Goal: Transaction & Acquisition: Purchase product/service

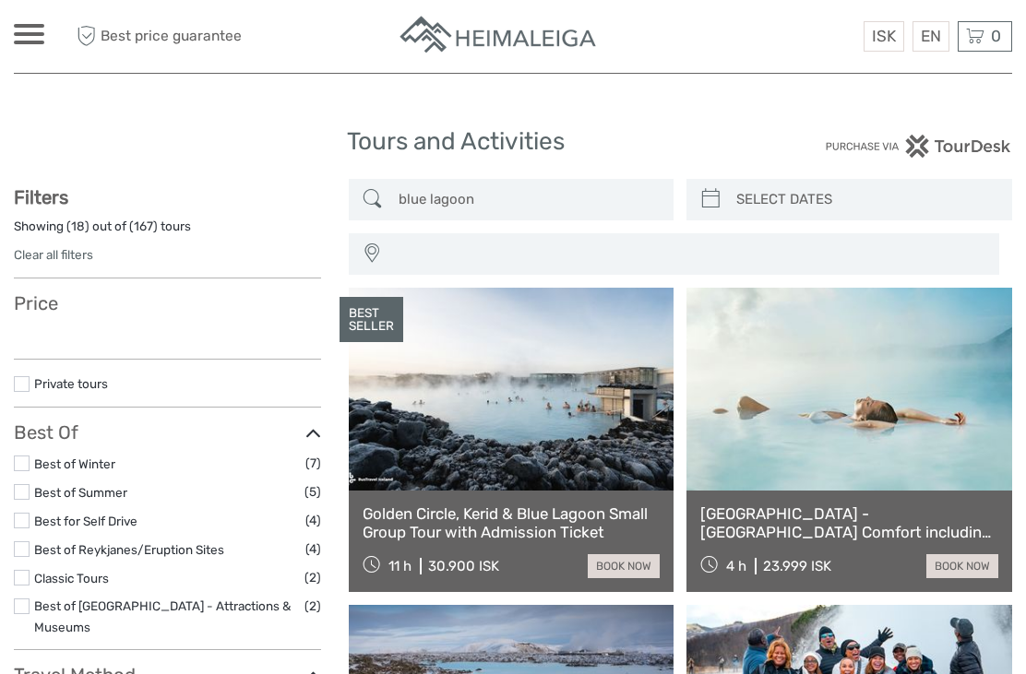
select select
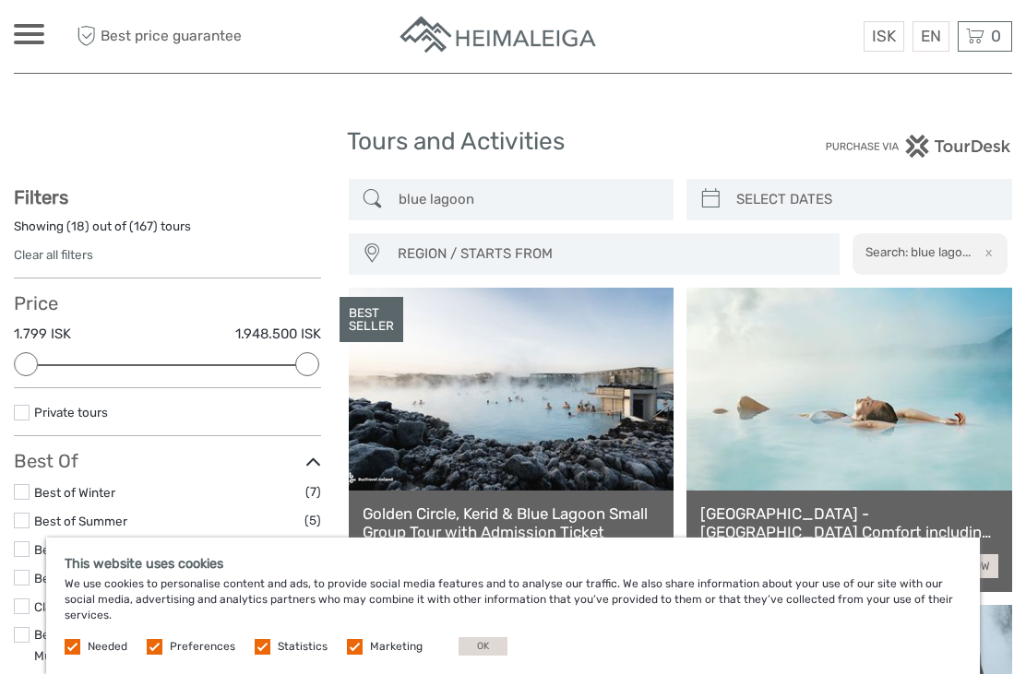
click at [0, 0] on link "English" at bounding box center [0, 0] width 0 height 0
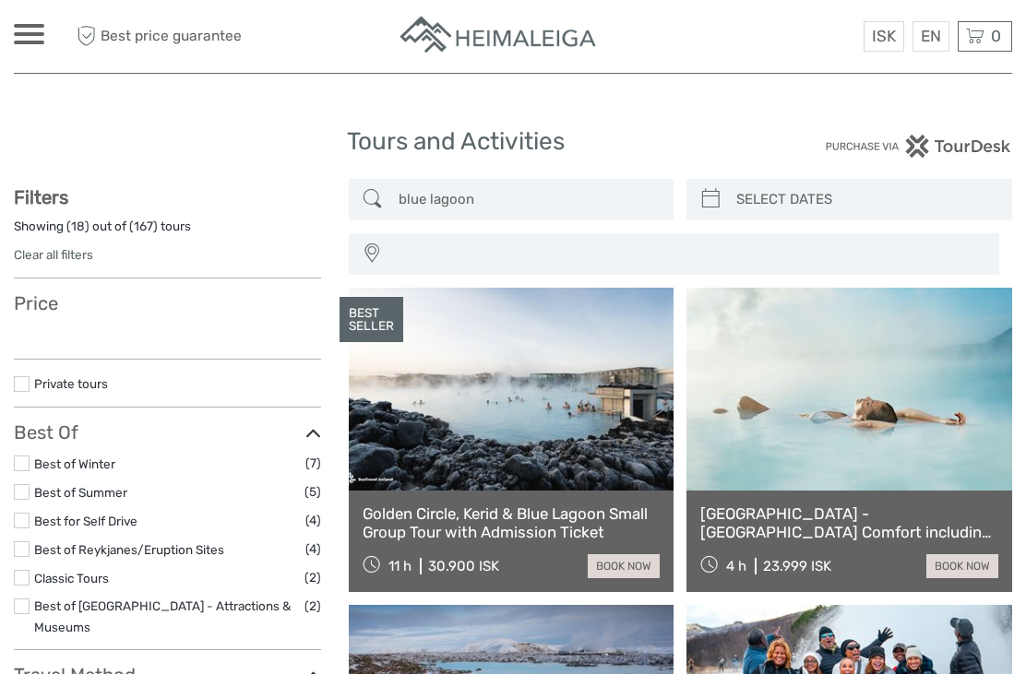
select select
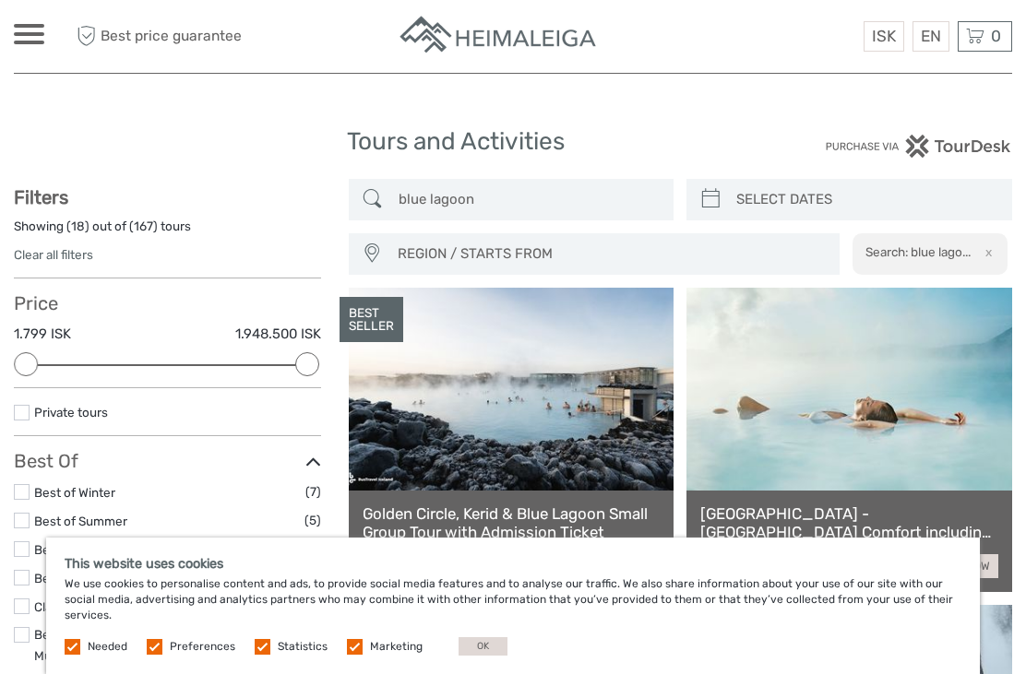
click at [370, 649] on label "Marketing" at bounding box center [396, 647] width 53 height 16
click at [0, 0] on input "checkbox" at bounding box center [0, 0] width 0 height 0
click at [260, 648] on label at bounding box center [263, 647] width 16 height 16
click at [0, 0] on input "checkbox" at bounding box center [0, 0] width 0 height 0
click at [161, 648] on label at bounding box center [155, 647] width 16 height 16
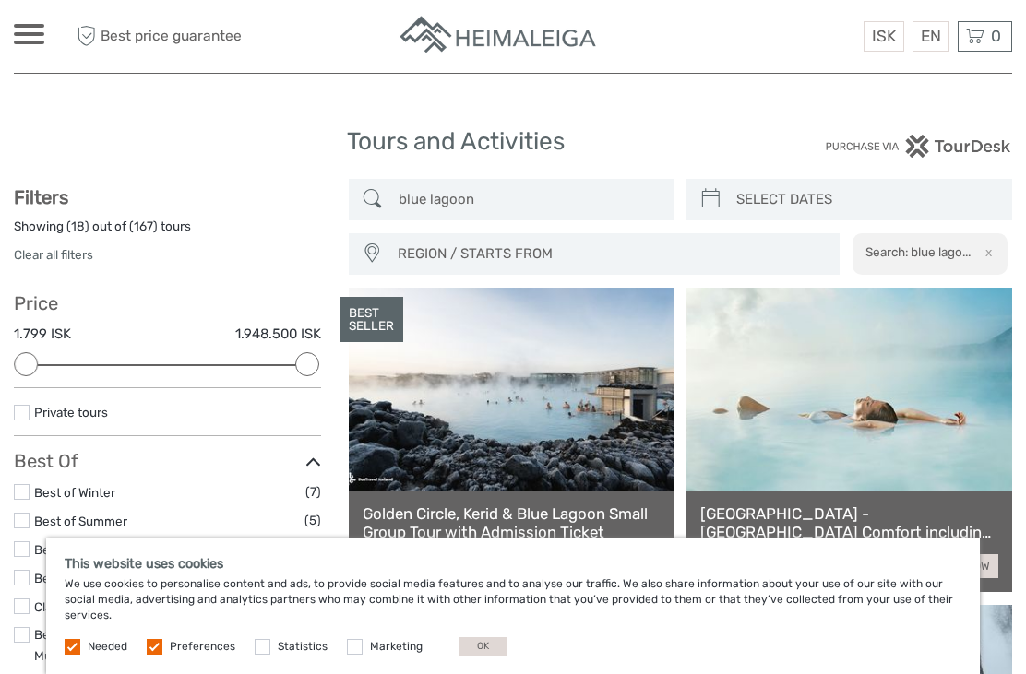
click at [0, 0] on input "checkbox" at bounding box center [0, 0] width 0 height 0
click at [479, 649] on button "OK" at bounding box center [483, 647] width 49 height 18
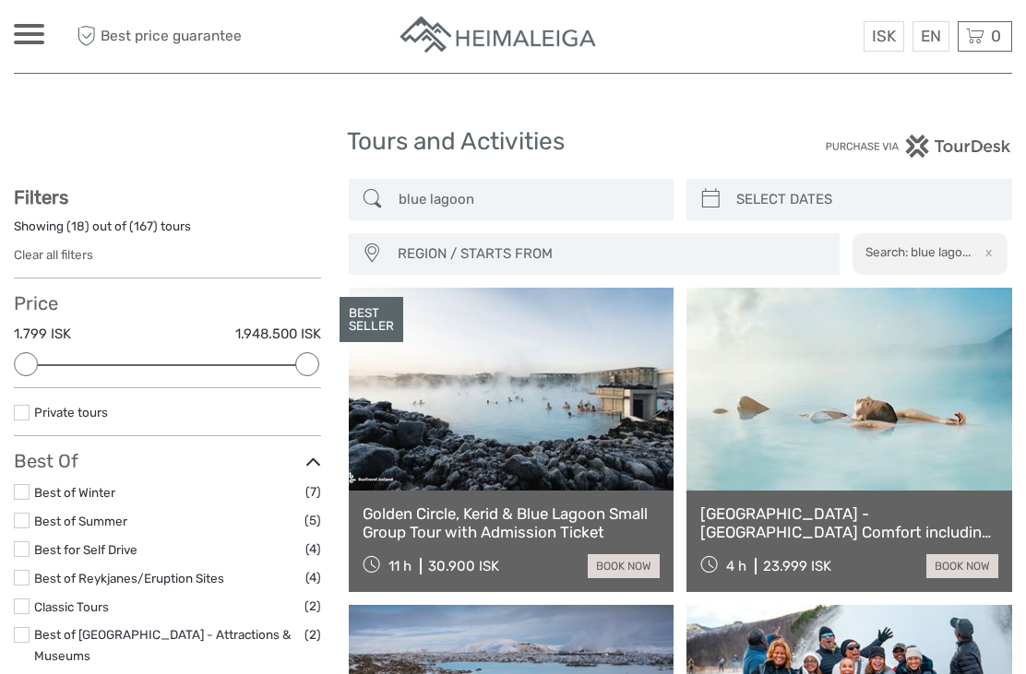
click at [31, 25] on span at bounding box center [29, 26] width 30 height 4
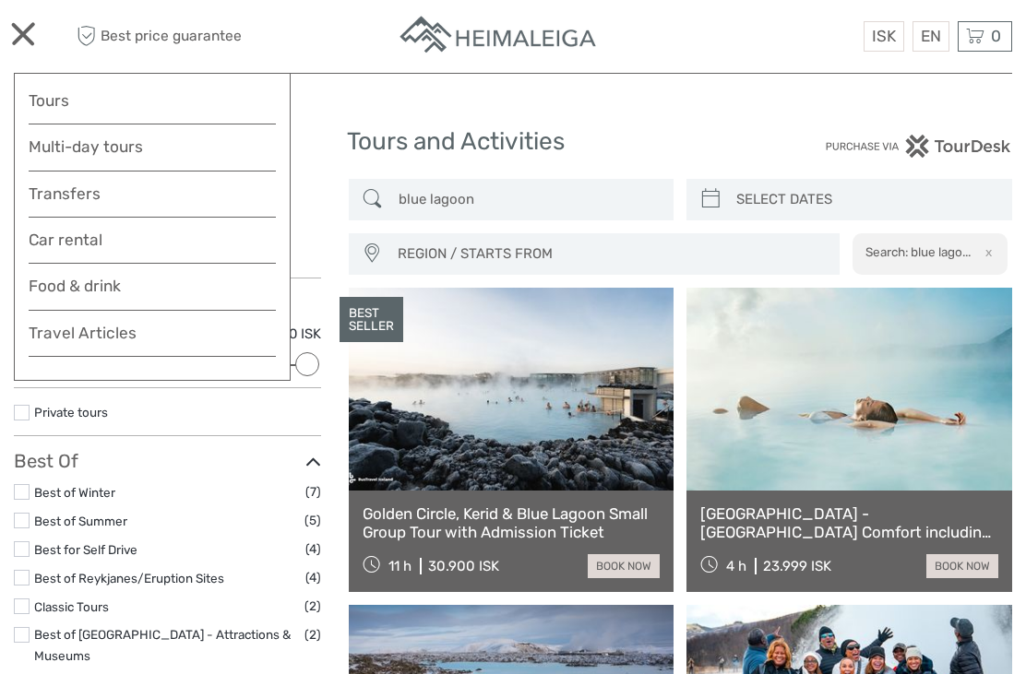
click at [752, 48] on div at bounding box center [513, 36] width 499 height 45
click at [783, 42] on div "Best price guarantee ISK ISK € $ £ EN English Español Deutsch 0 Items Total 0 I…" at bounding box center [888, 36] width 250 height 45
click at [29, 33] on div at bounding box center [29, 34] width 30 height 20
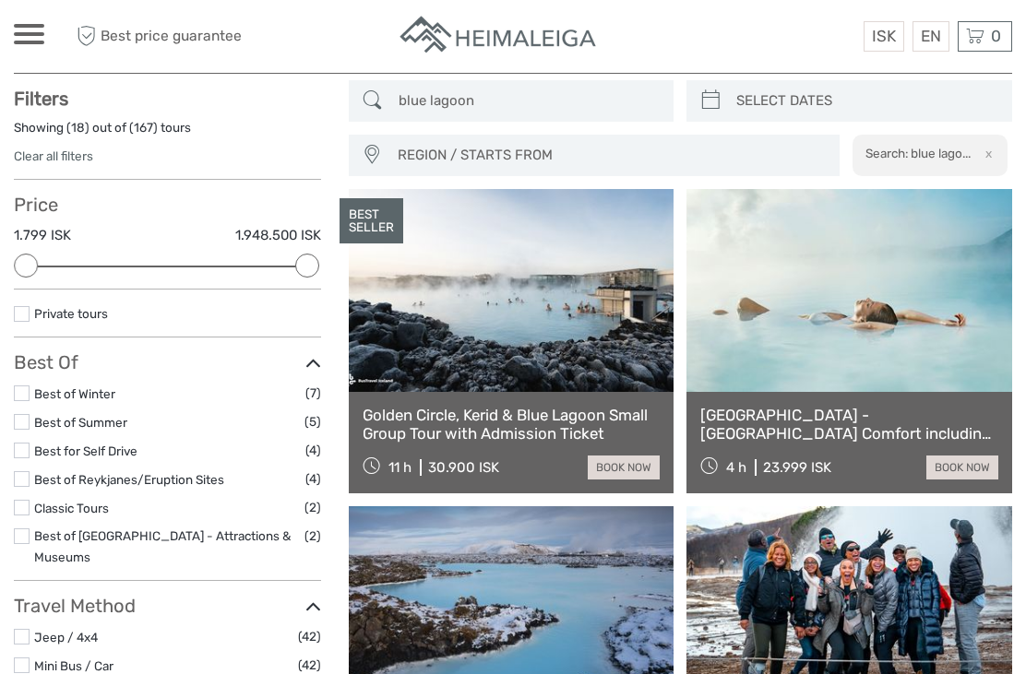
scroll to position [71, 0]
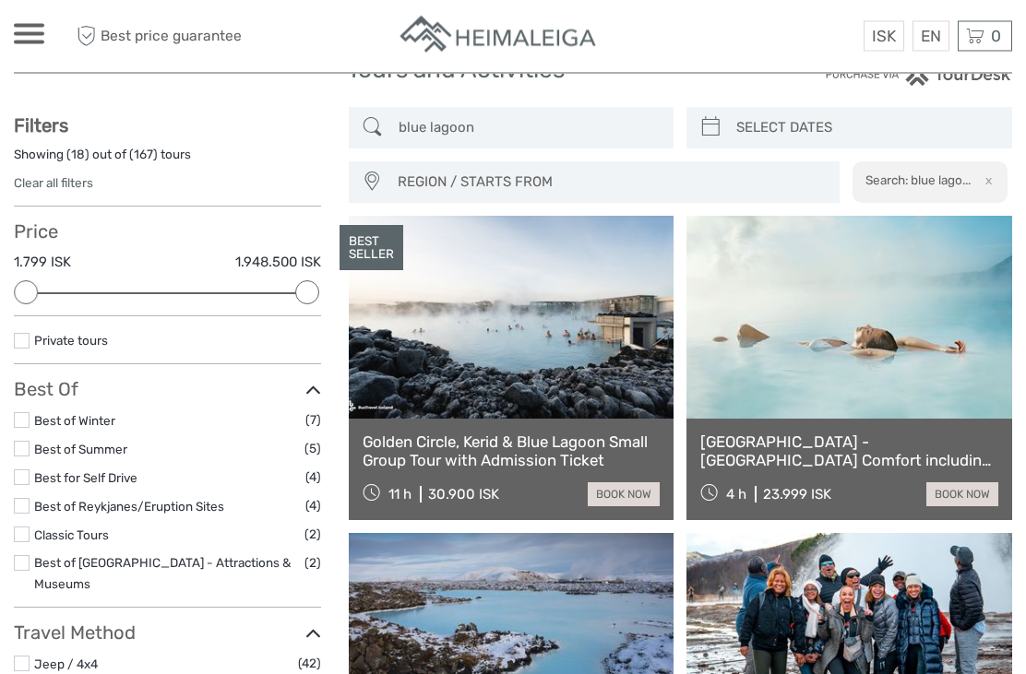
click at [920, 312] on link at bounding box center [849, 318] width 326 height 203
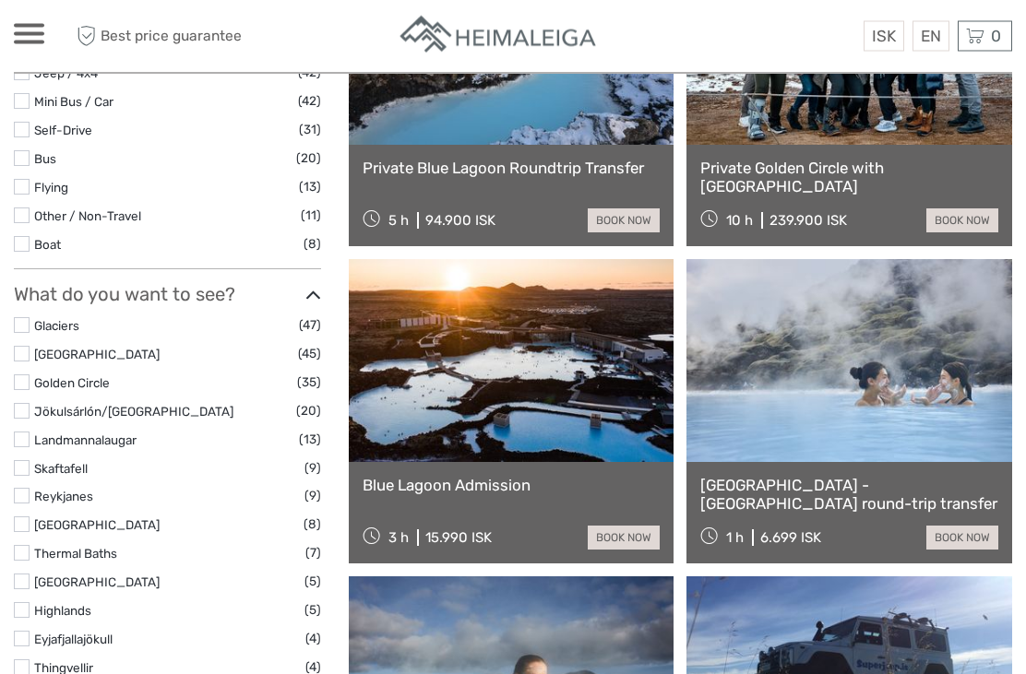
scroll to position [702, 0]
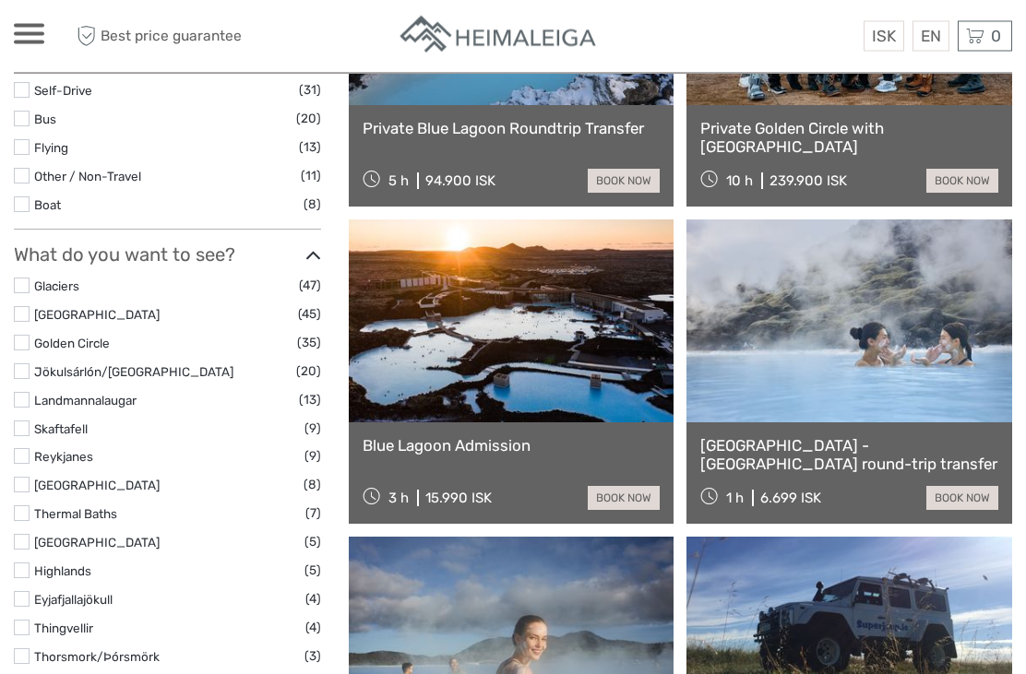
click at [568, 363] on link at bounding box center [512, 322] width 326 height 203
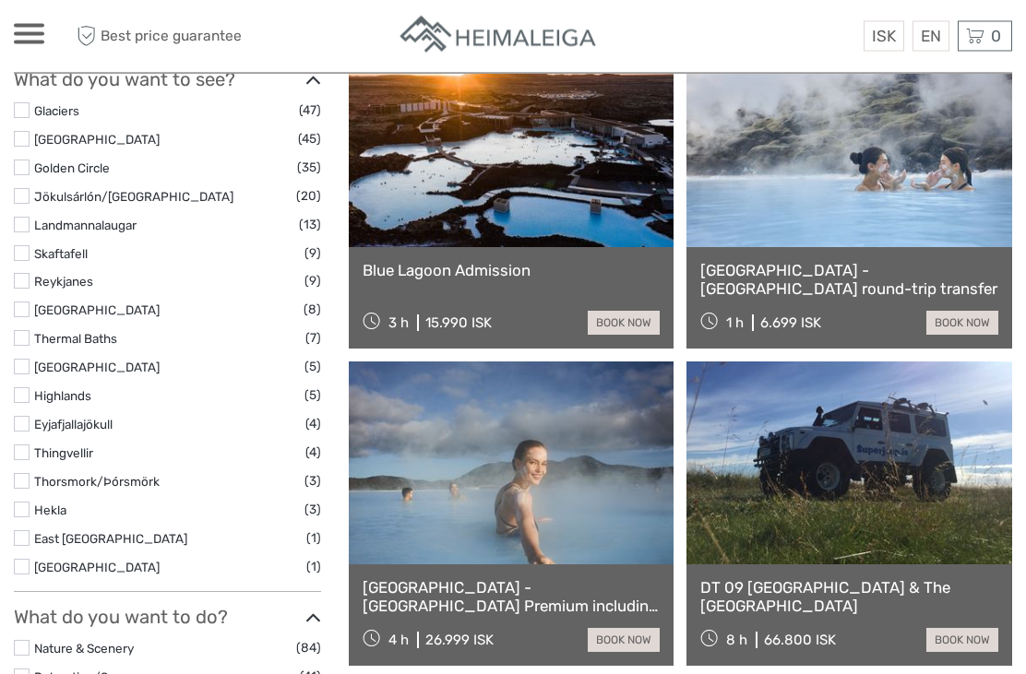
scroll to position [841, 0]
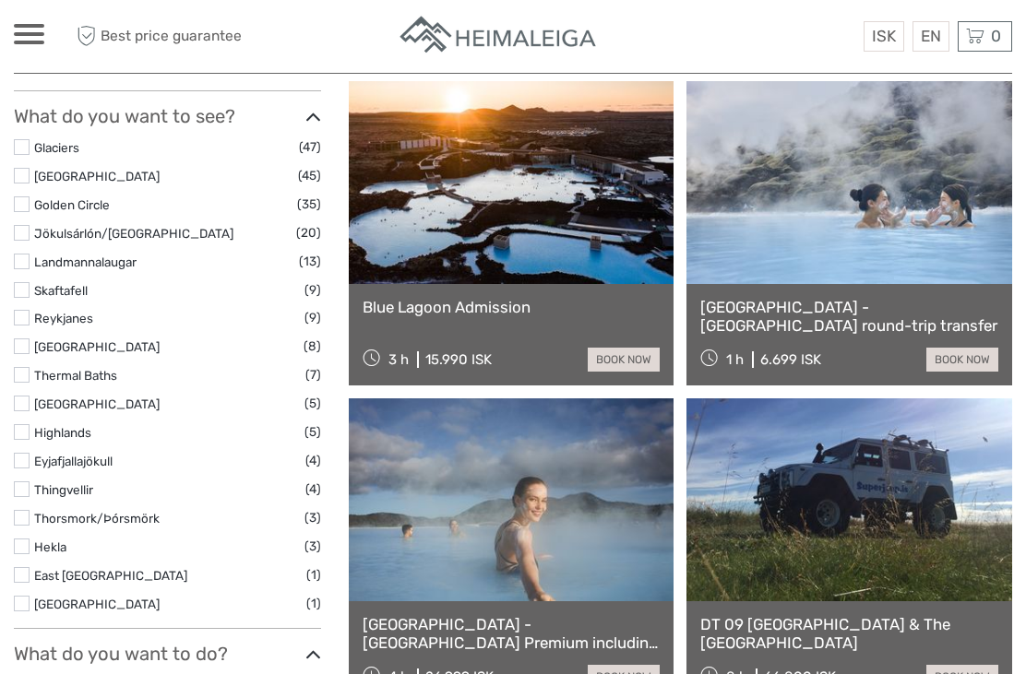
click at [570, 216] on link at bounding box center [512, 182] width 326 height 203
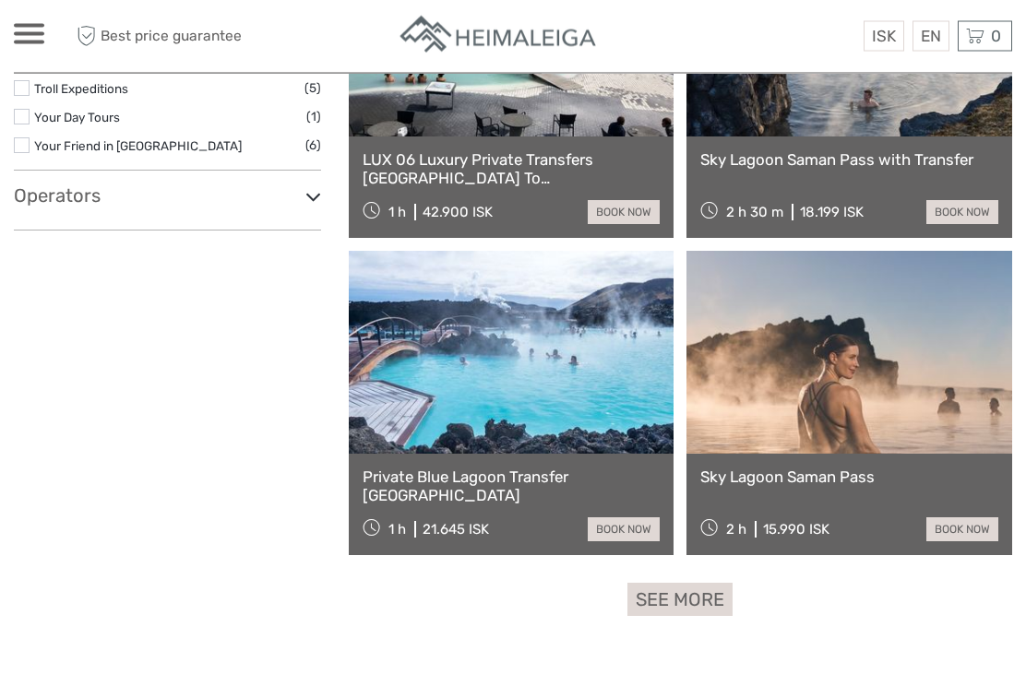
scroll to position [2577, 0]
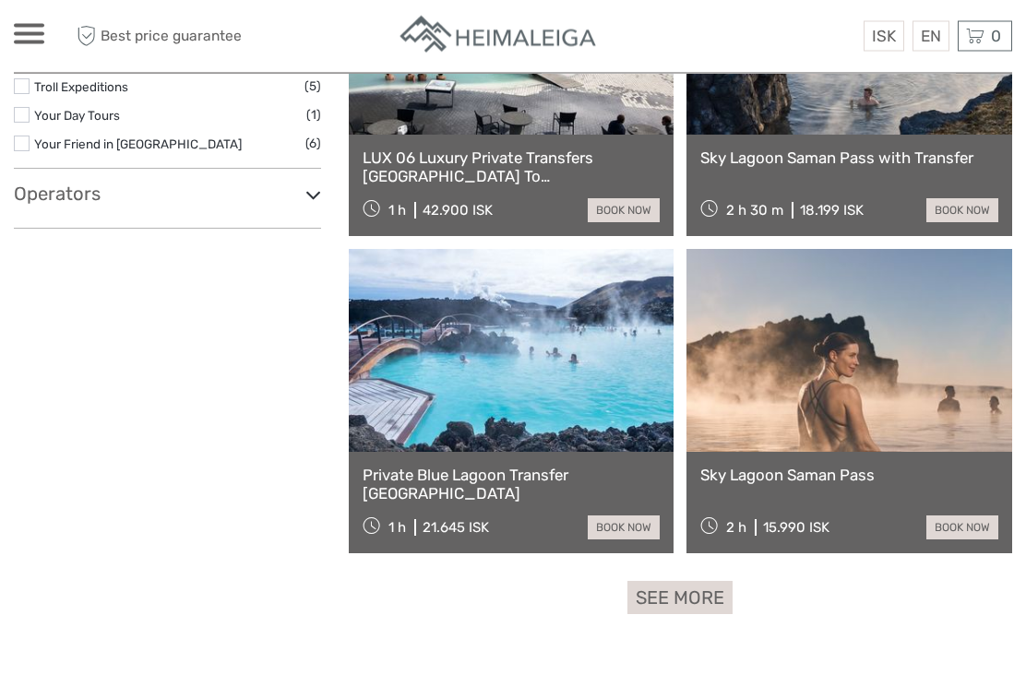
click at [674, 606] on link "See more" at bounding box center [679, 599] width 105 height 34
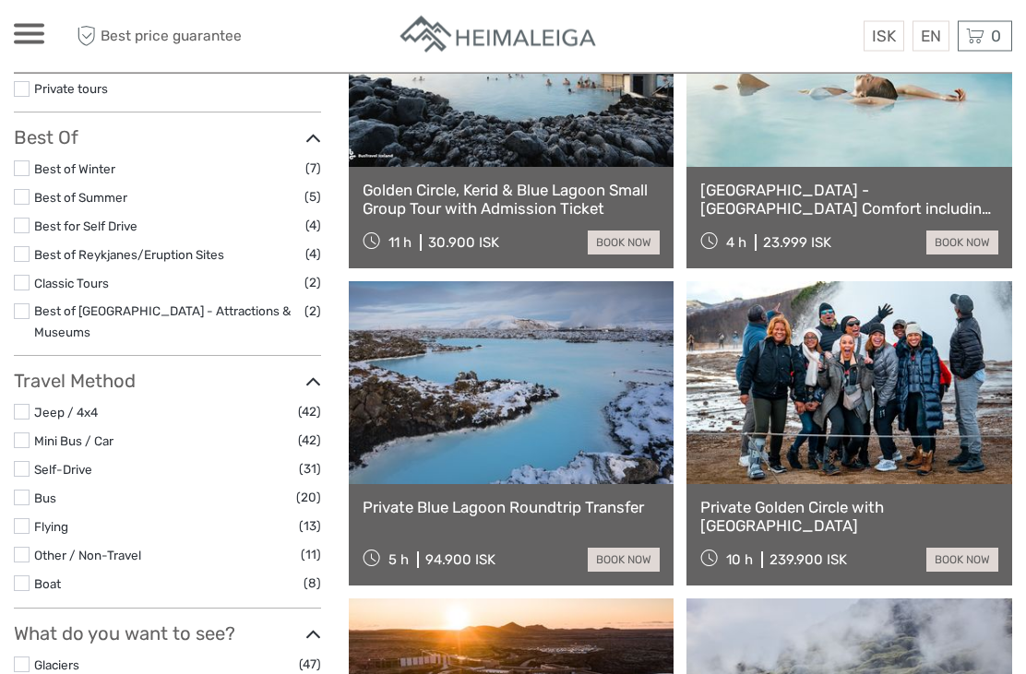
scroll to position [324, 0]
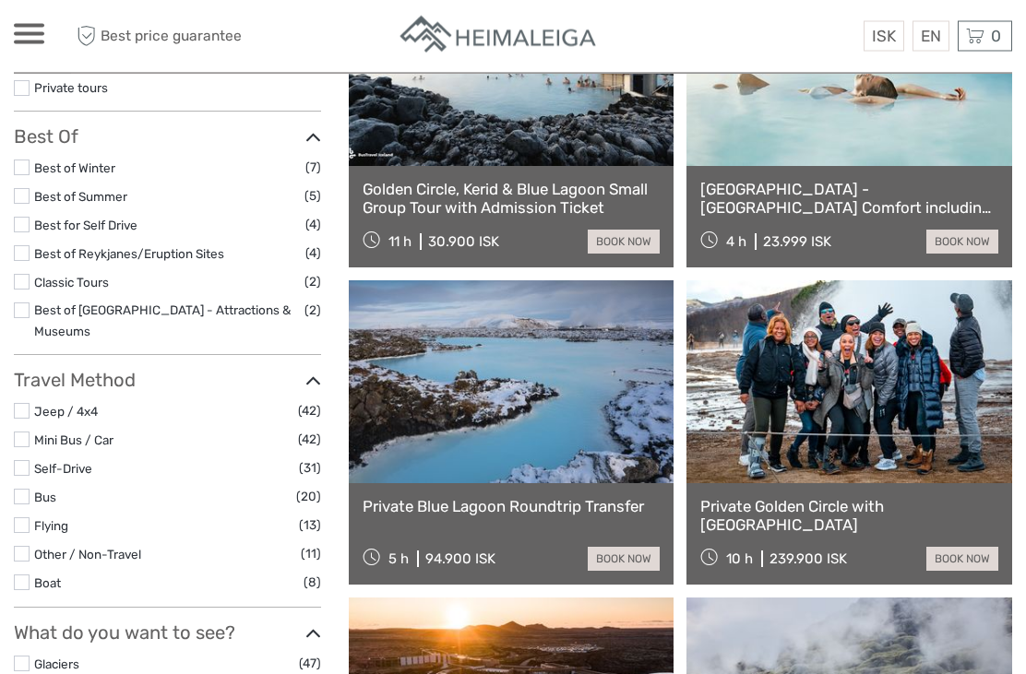
click at [816, 206] on link "[GEOGRAPHIC_DATA] - [GEOGRAPHIC_DATA] Comfort including admission" at bounding box center [849, 200] width 298 height 38
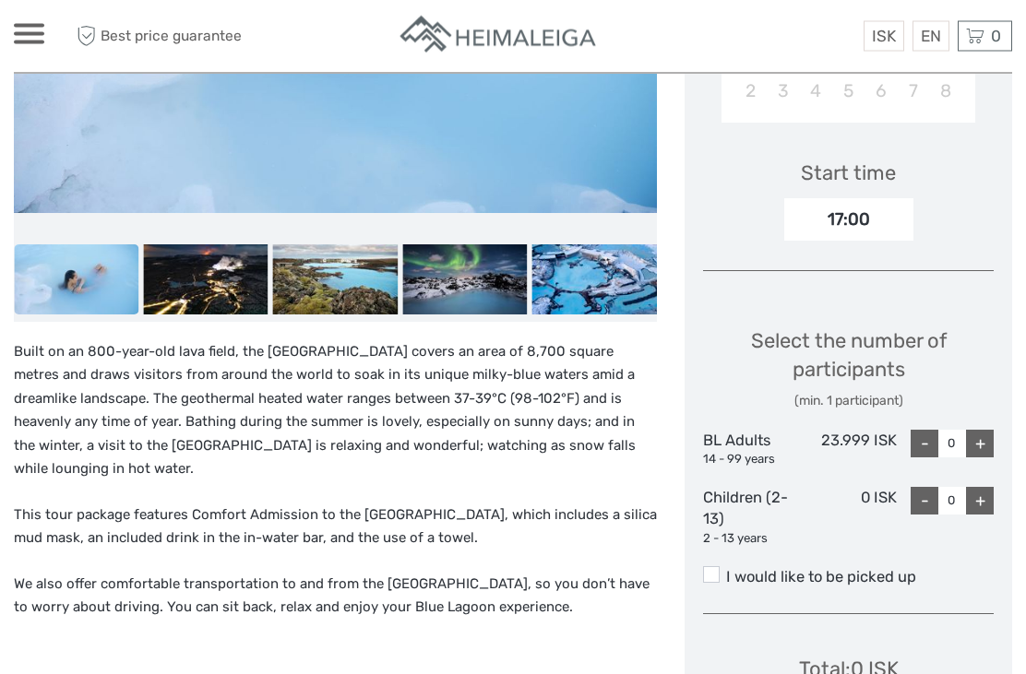
scroll to position [614, 0]
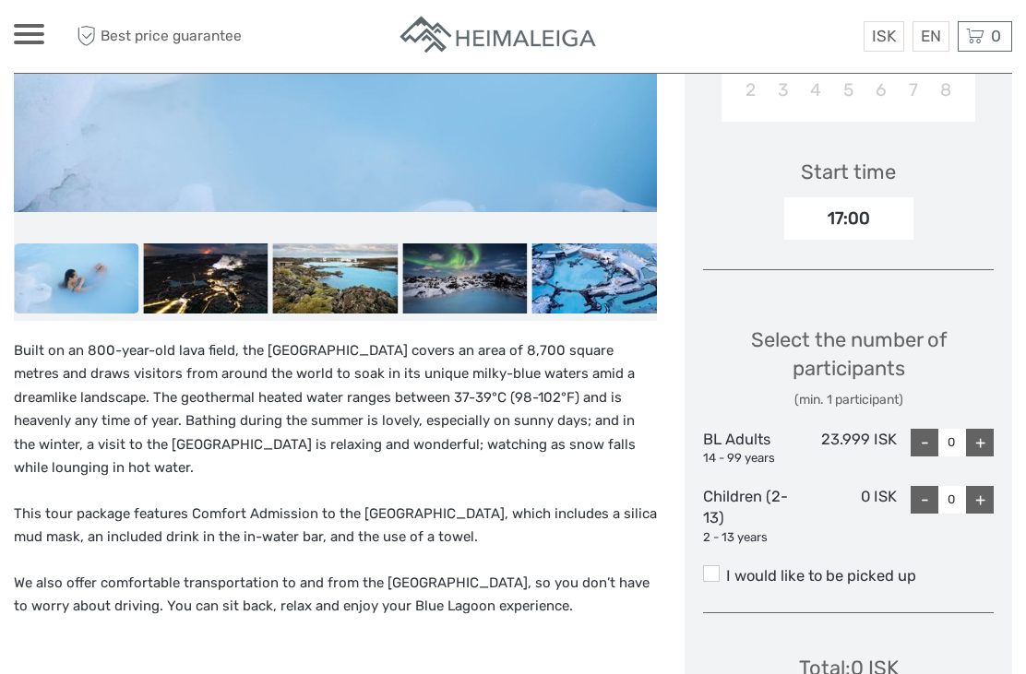
click at [721, 566] on label "I would like to be picked up" at bounding box center [848, 577] width 291 height 22
click at [726, 569] on input "I would like to be picked up" at bounding box center [726, 569] width 0 height 0
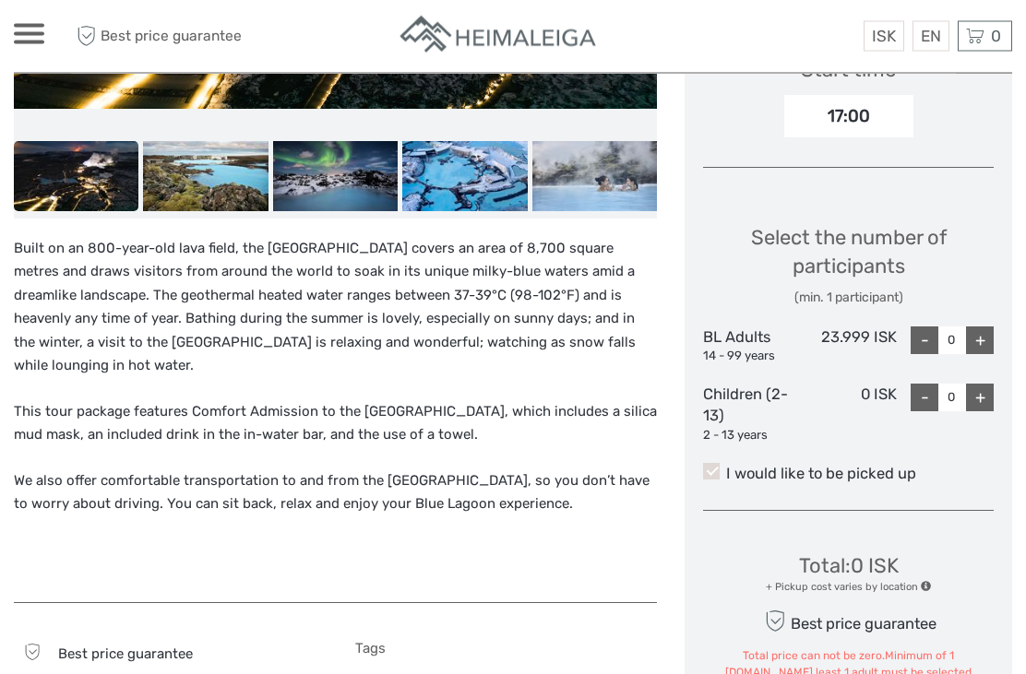
scroll to position [716, 0]
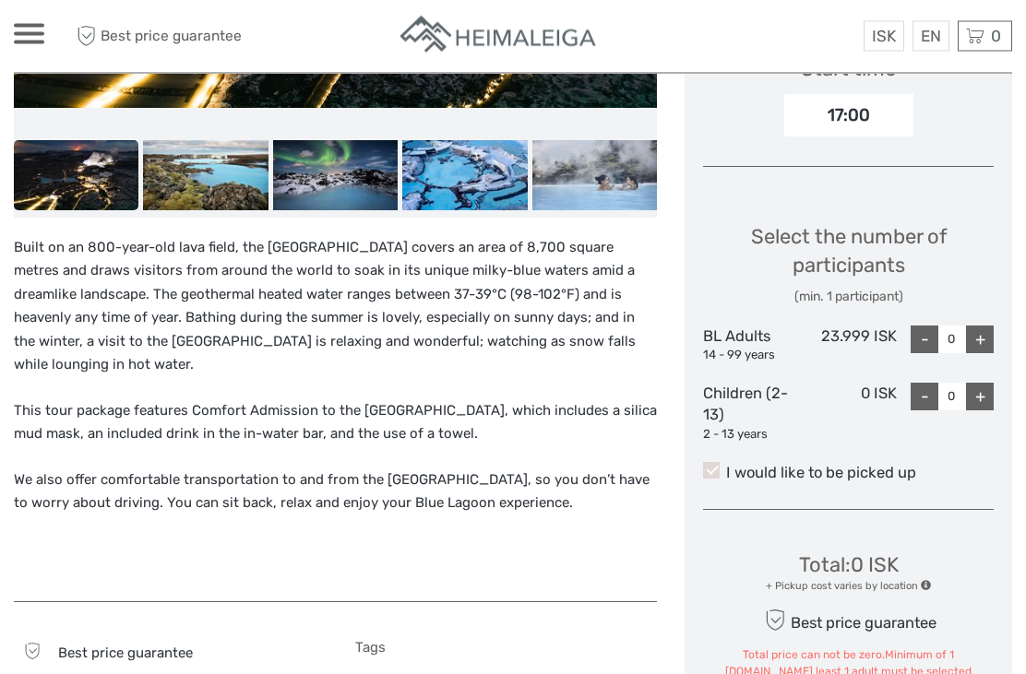
click at [928, 581] on span at bounding box center [926, 586] width 10 height 10
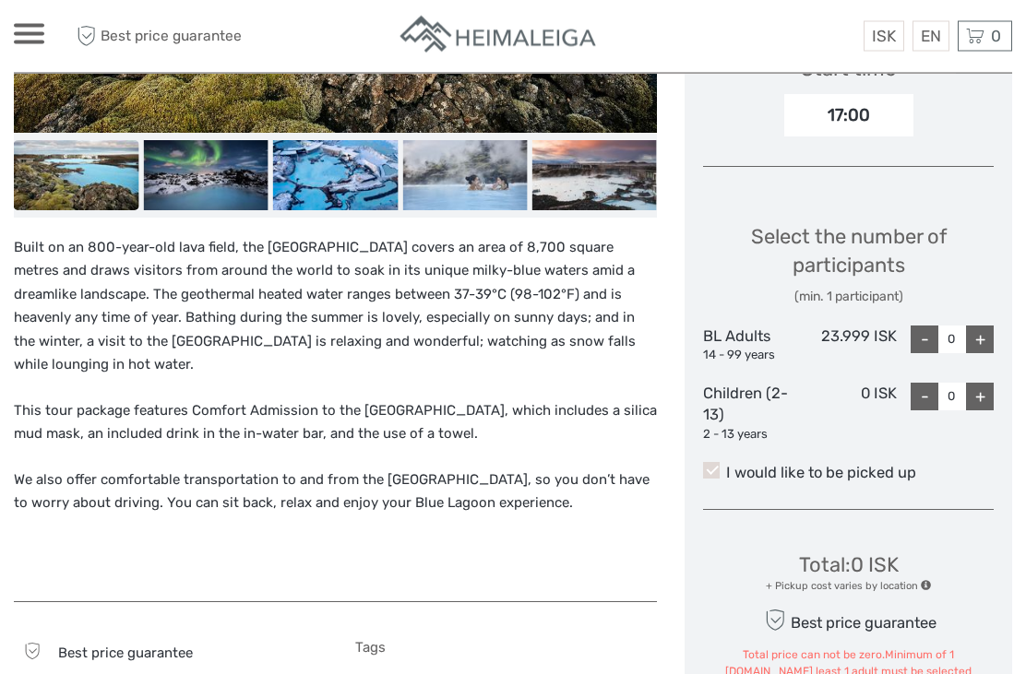
click at [925, 581] on span at bounding box center [926, 586] width 10 height 10
click at [923, 580] on span at bounding box center [926, 585] width 10 height 10
click at [984, 326] on div "+" at bounding box center [980, 340] width 28 height 28
type input "1"
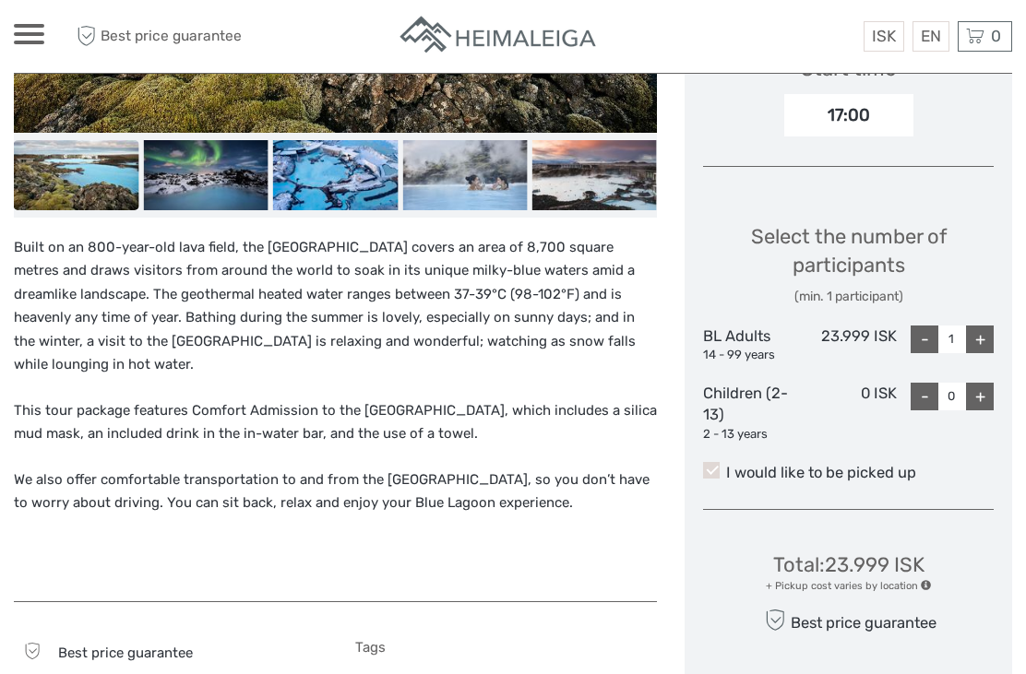
click at [923, 580] on span at bounding box center [926, 585] width 10 height 10
click at [925, 580] on span at bounding box center [926, 585] width 10 height 10
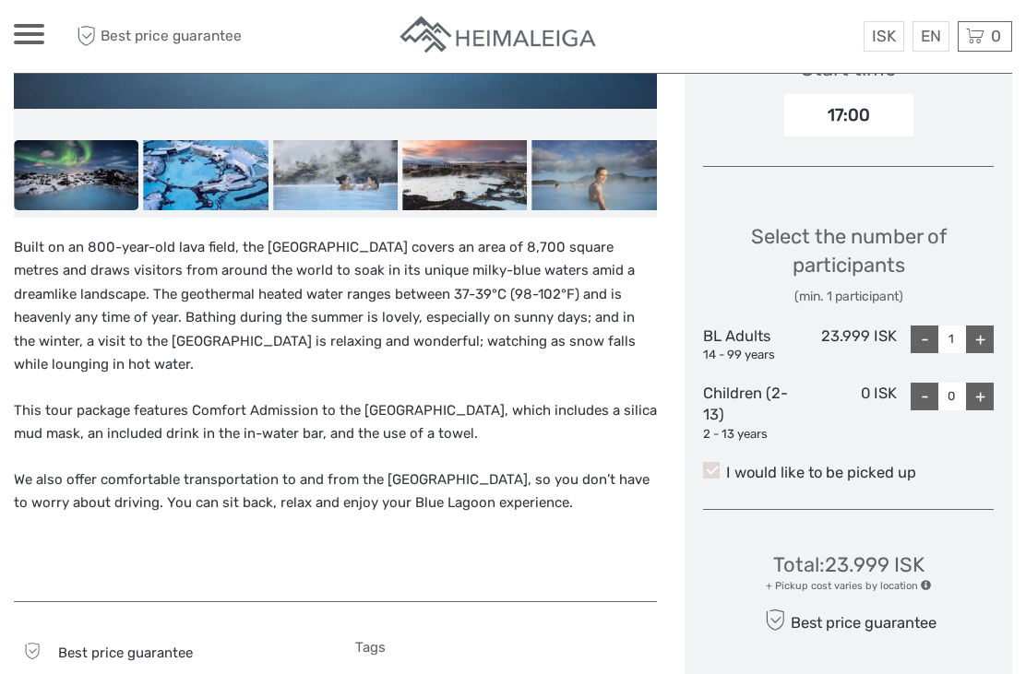
click at [710, 462] on span at bounding box center [711, 470] width 17 height 17
click at [726, 466] on input "I would like to be picked up" at bounding box center [726, 466] width 0 height 0
click at [713, 462] on span at bounding box center [711, 470] width 17 height 17
click at [726, 466] on input "I would like to be picked up" at bounding box center [726, 466] width 0 height 0
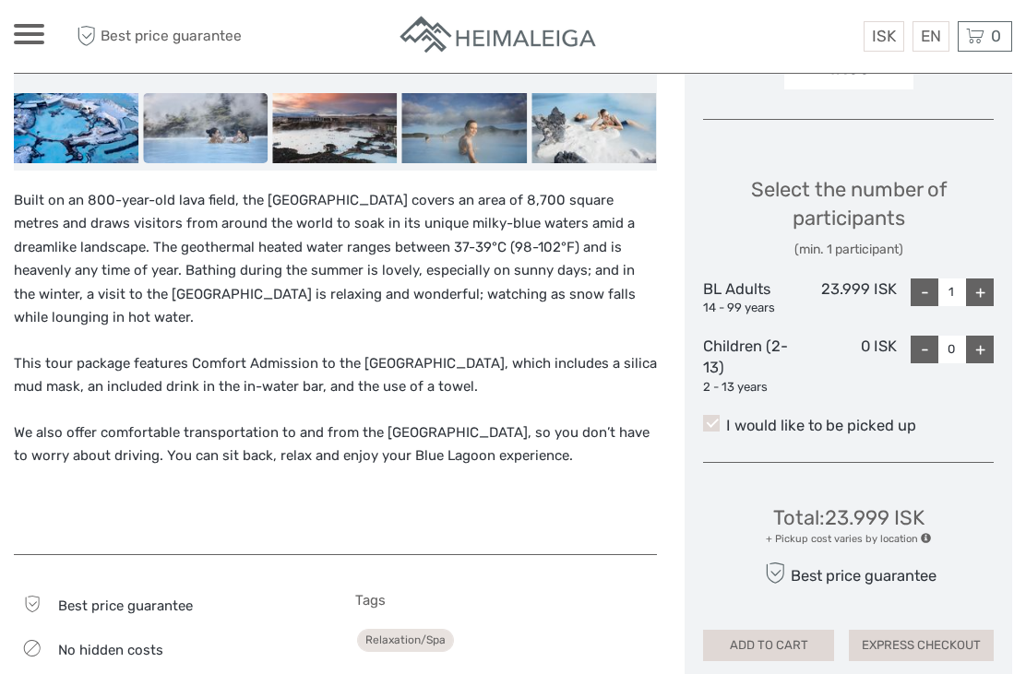
scroll to position [767, 0]
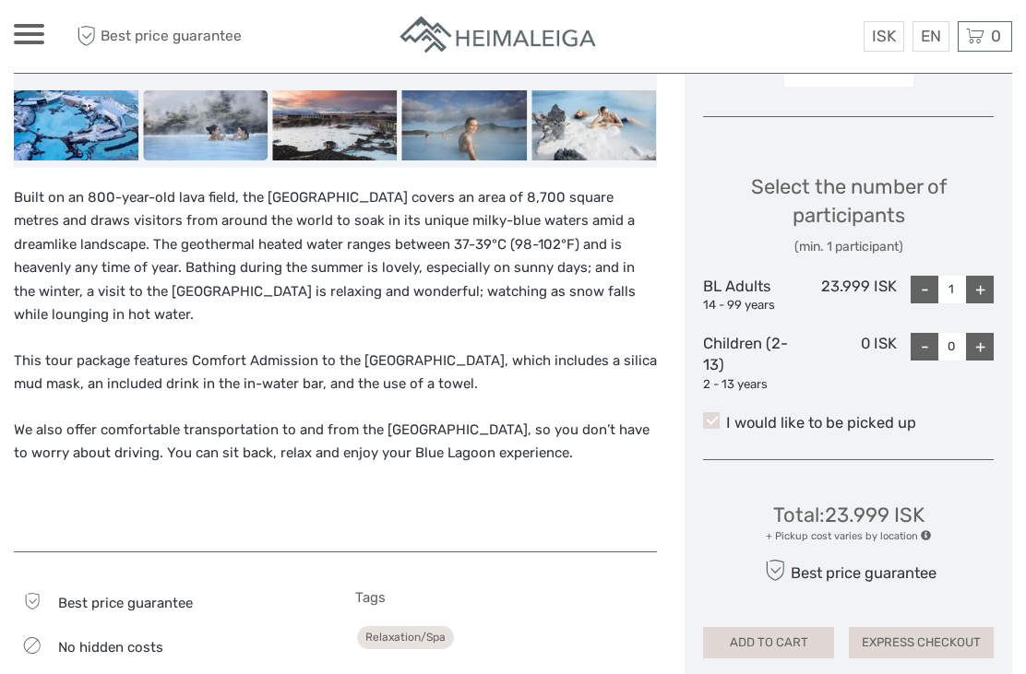
click at [712, 412] on span at bounding box center [711, 420] width 17 height 17
click at [726, 416] on input "I would like to be picked up" at bounding box center [726, 416] width 0 height 0
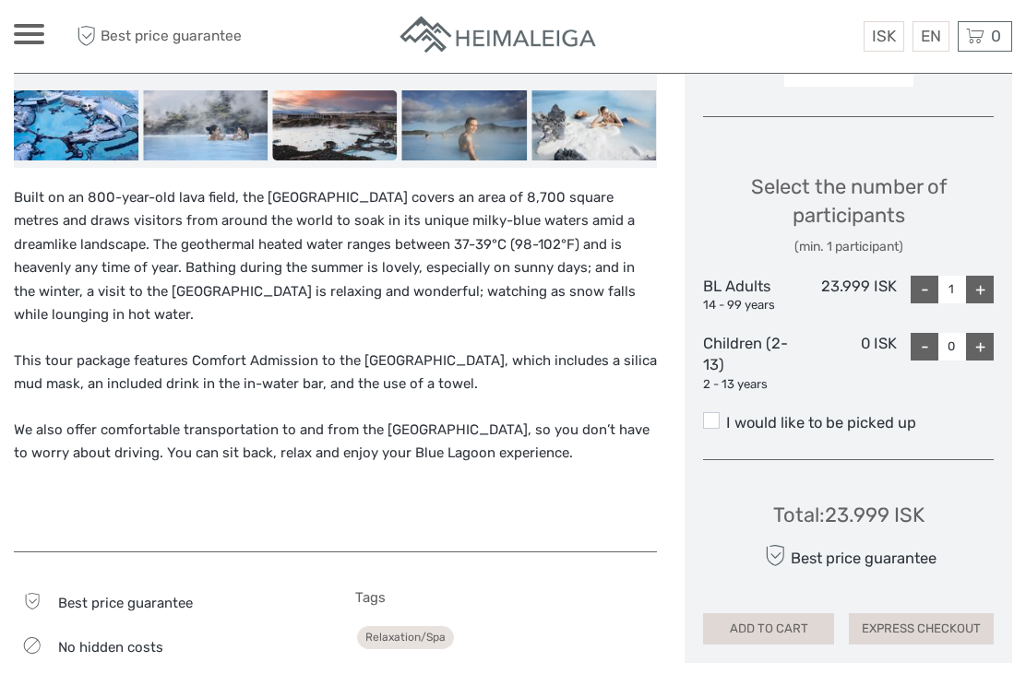
click at [713, 412] on span at bounding box center [711, 420] width 17 height 17
click at [726, 416] on input "I would like to be picked up" at bounding box center [726, 416] width 0 height 0
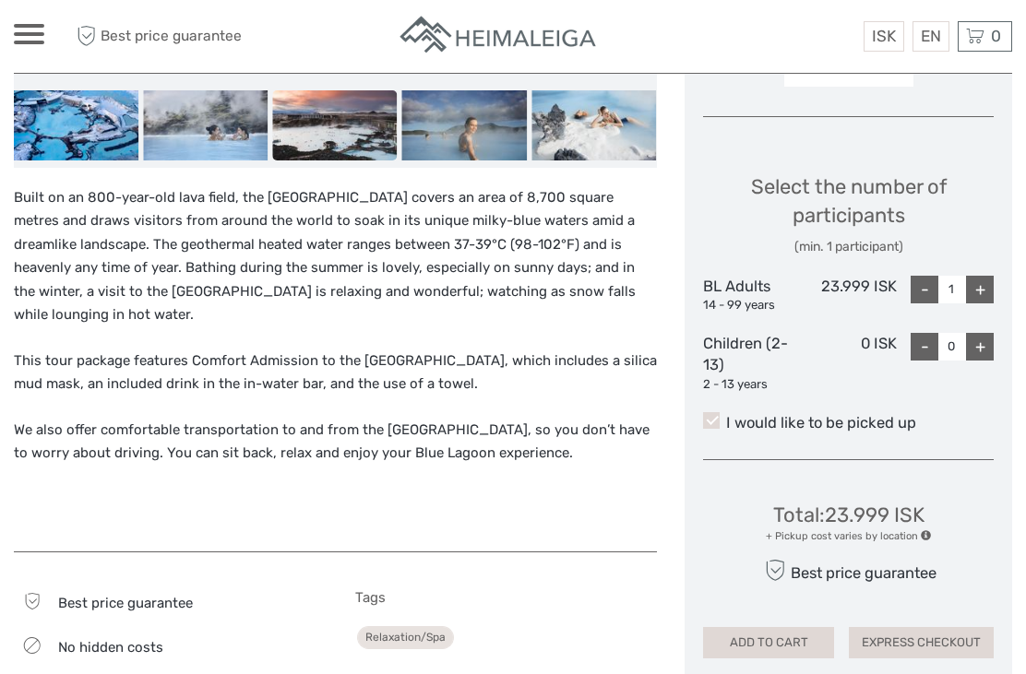
click at [923, 531] on span at bounding box center [926, 536] width 10 height 10
click at [924, 531] on span at bounding box center [926, 536] width 10 height 10
click at [935, 488] on div "Total : 23.999 ISK + Pickup cost varies by location Best price guarantee ADD TO…" at bounding box center [848, 567] width 291 height 184
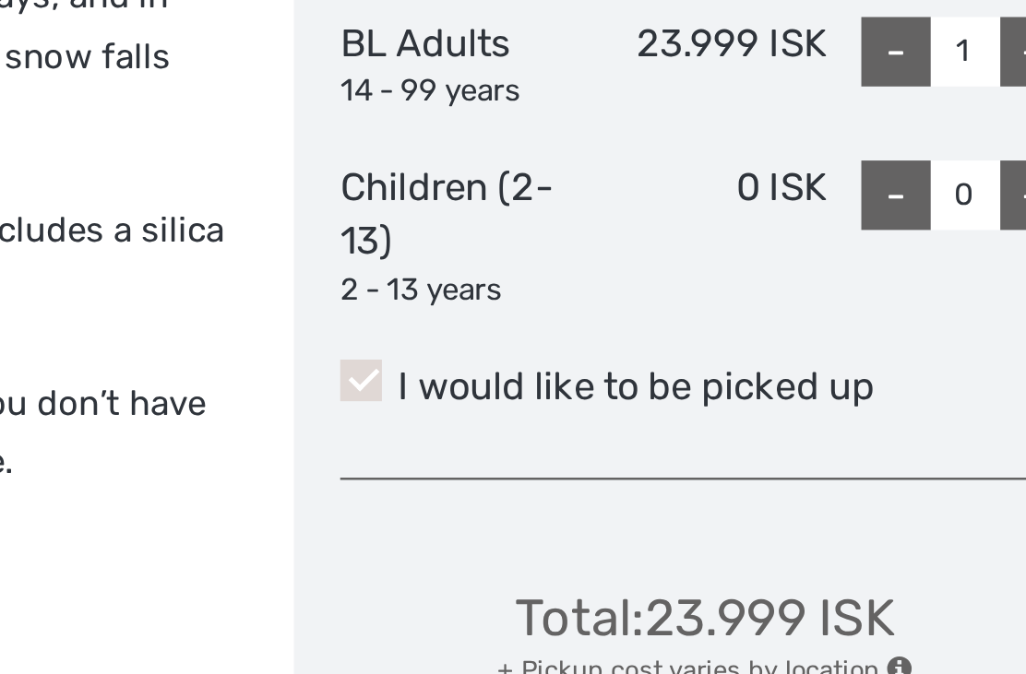
click at [921, 531] on span at bounding box center [926, 536] width 10 height 10
click at [703, 476] on div "Total : 23.999 ISK + Pickup cost varies by location Best price guarantee ADD TO…" at bounding box center [848, 568] width 291 height 184
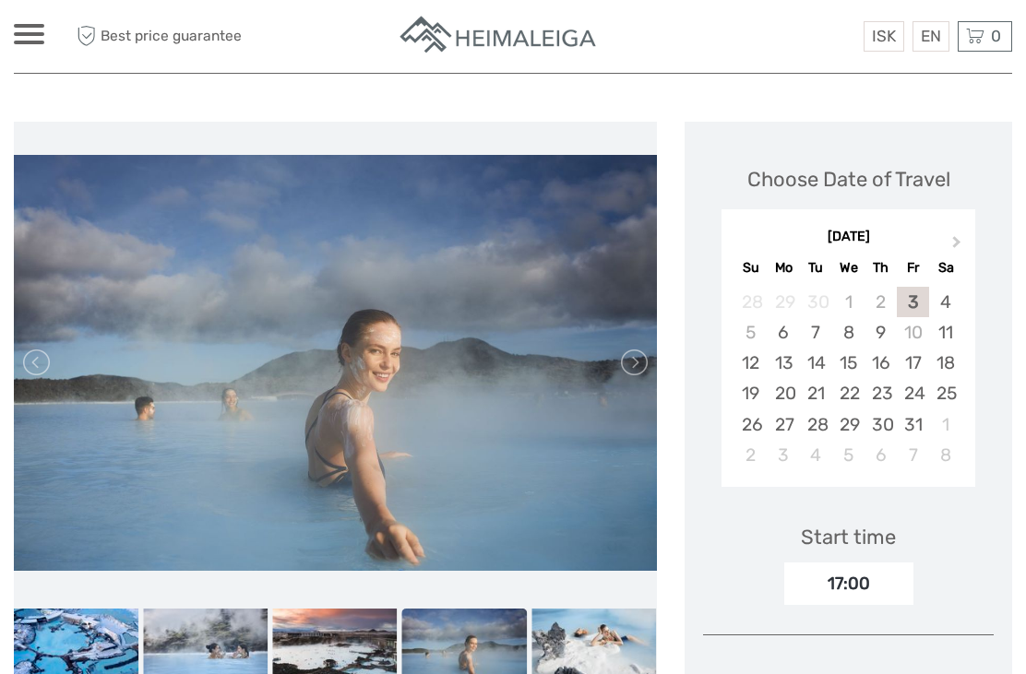
scroll to position [246, 0]
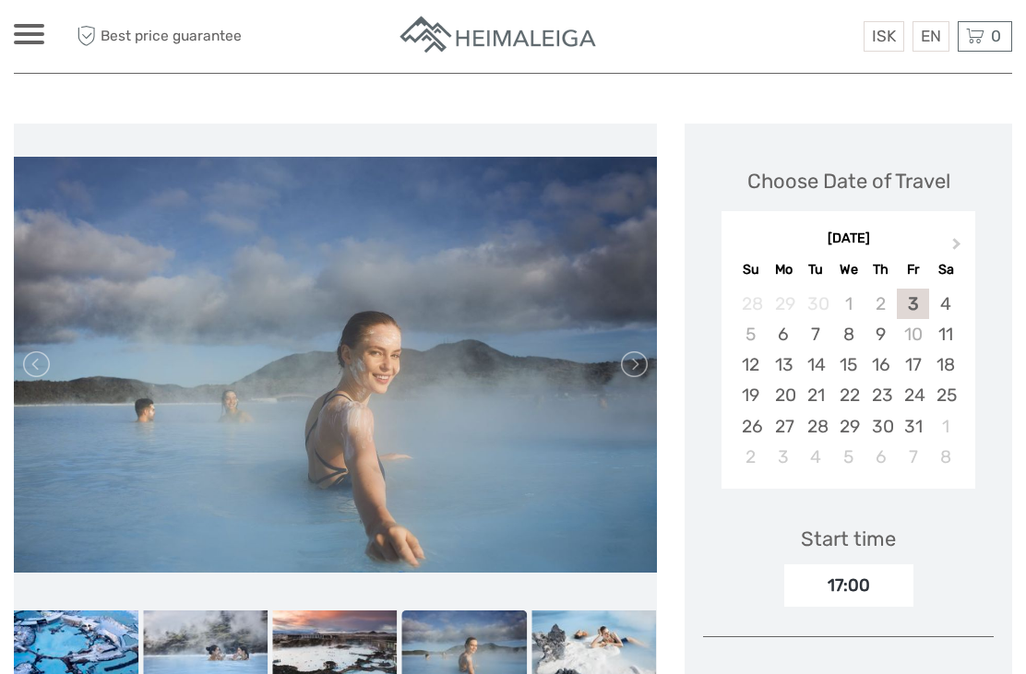
click at [863, 565] on div "17:00" at bounding box center [848, 586] width 129 height 42
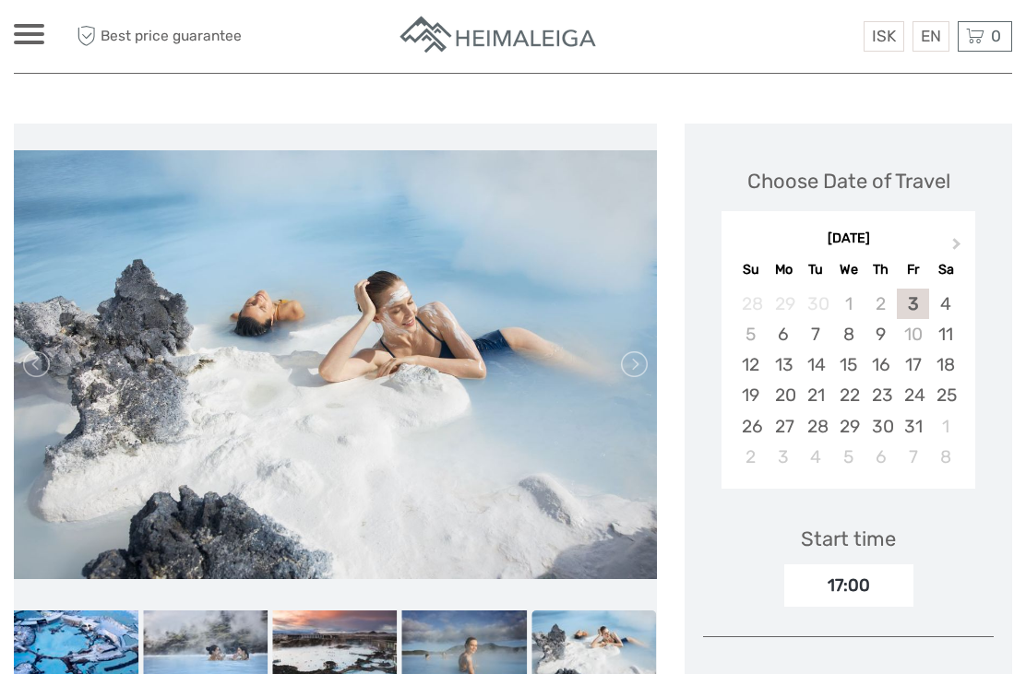
click at [865, 565] on div "17:00" at bounding box center [848, 586] width 129 height 42
click at [856, 565] on div "17:00" at bounding box center [848, 586] width 129 height 42
click at [834, 565] on div "17:00" at bounding box center [848, 586] width 129 height 42
click at [867, 565] on div "17:00" at bounding box center [848, 586] width 129 height 42
click at [857, 380] on div "22" at bounding box center [848, 395] width 32 height 30
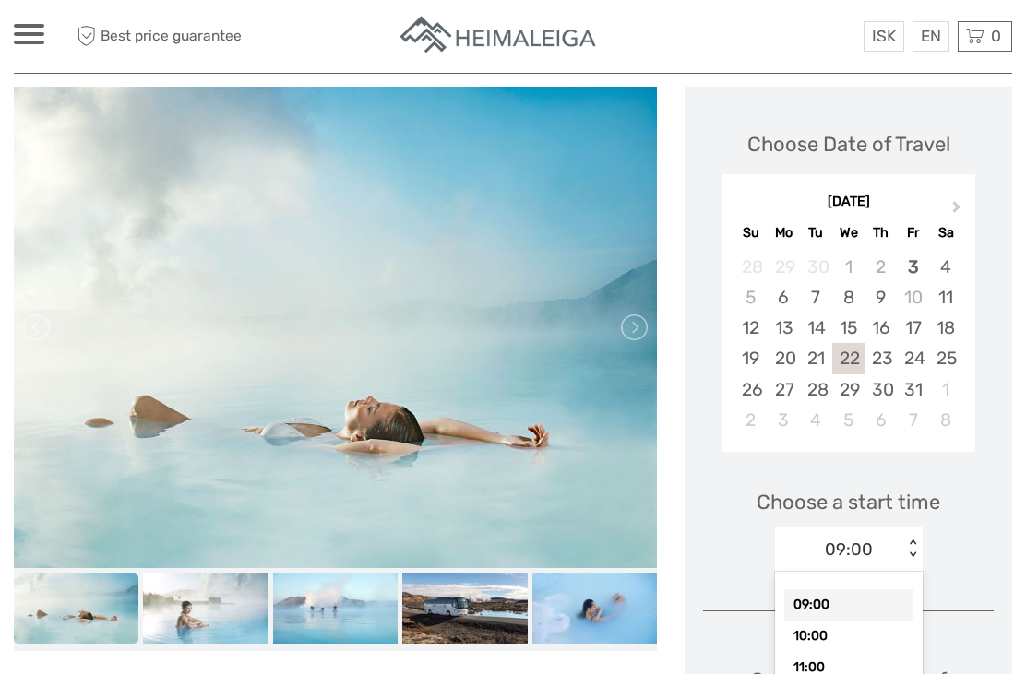
scroll to position [284, 0]
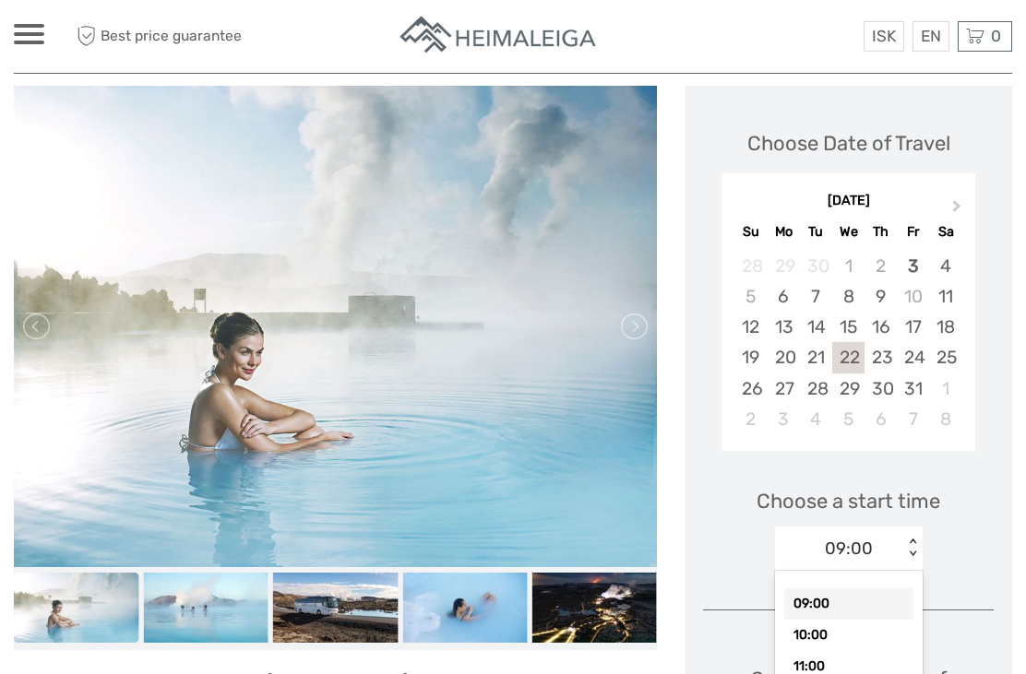
click at [984, 462] on div "Choose a start time option 09:00 selected, 1 of 7. 7 results available. Use Up …" at bounding box center [848, 521] width 291 height 118
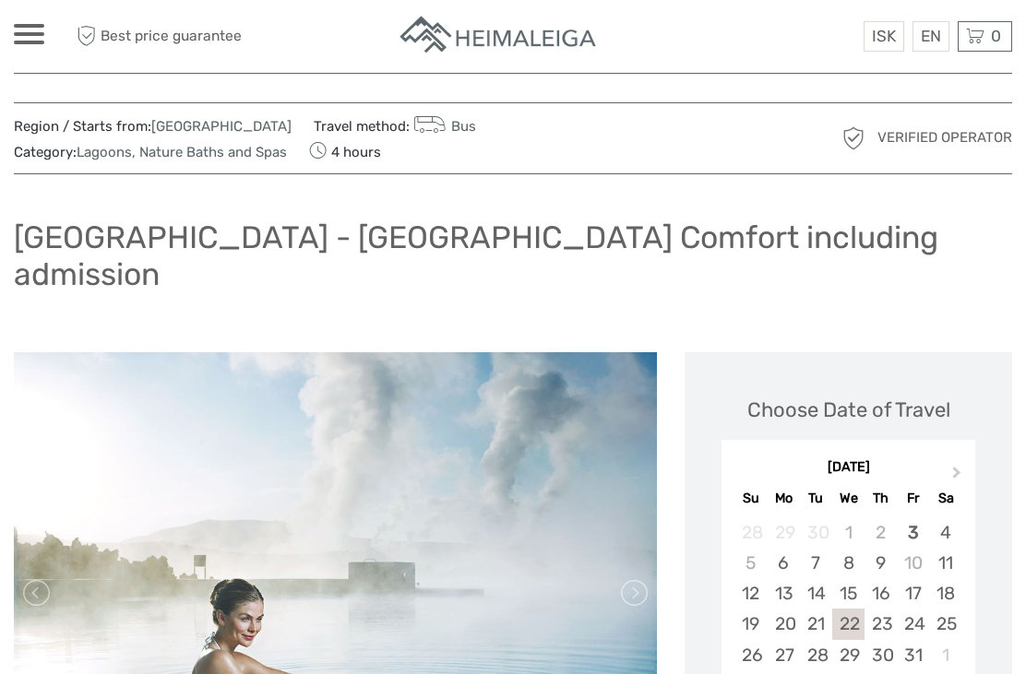
scroll to position [0, 0]
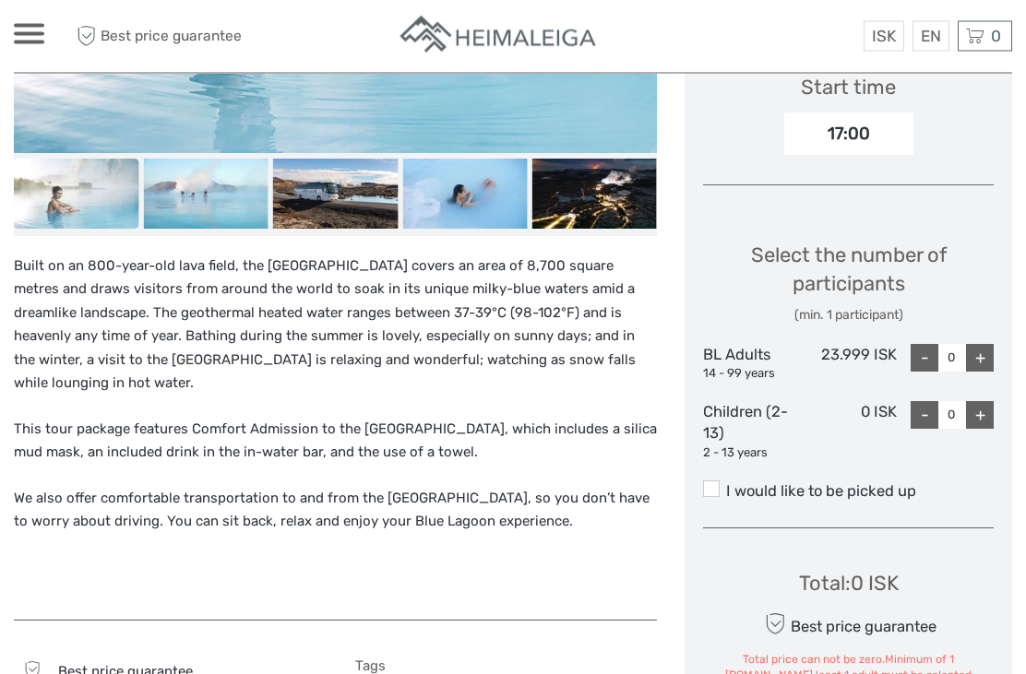
scroll to position [733, 0]
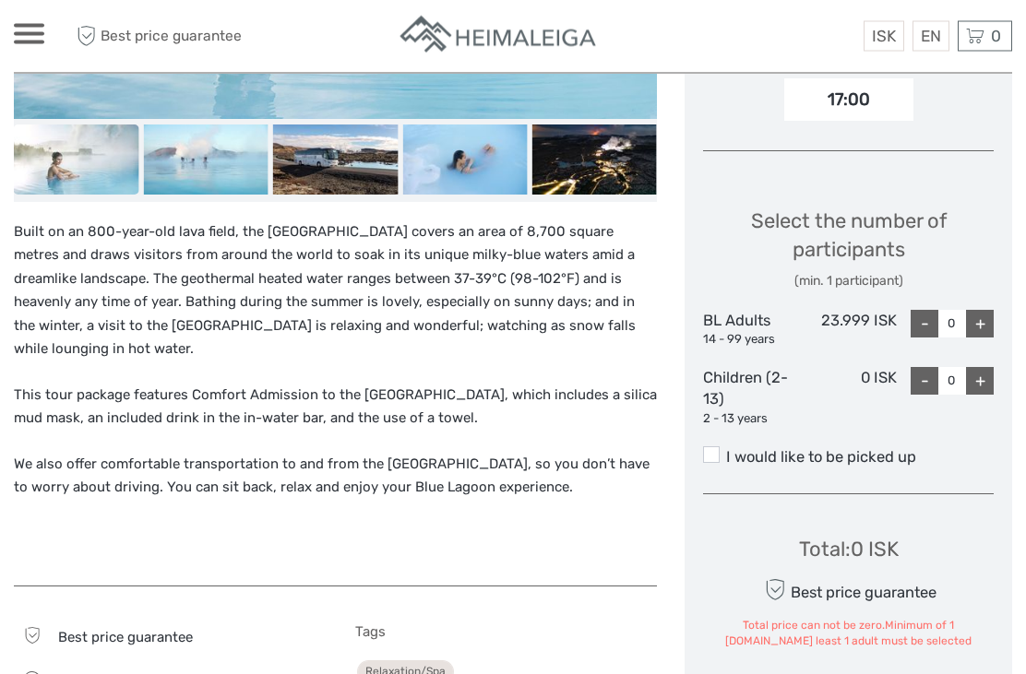
click at [721, 447] on label "I would like to be picked up" at bounding box center [848, 458] width 291 height 22
click at [726, 451] on input "I would like to be picked up" at bounding box center [726, 451] width 0 height 0
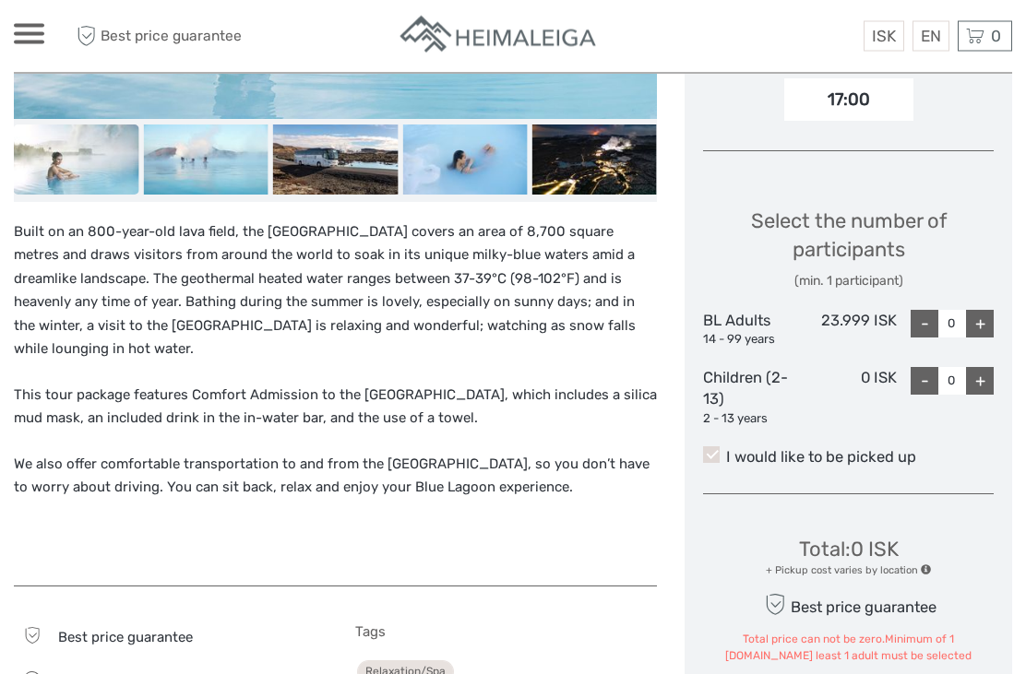
scroll to position [733, 0]
click at [985, 310] on div "+" at bounding box center [980, 324] width 28 height 28
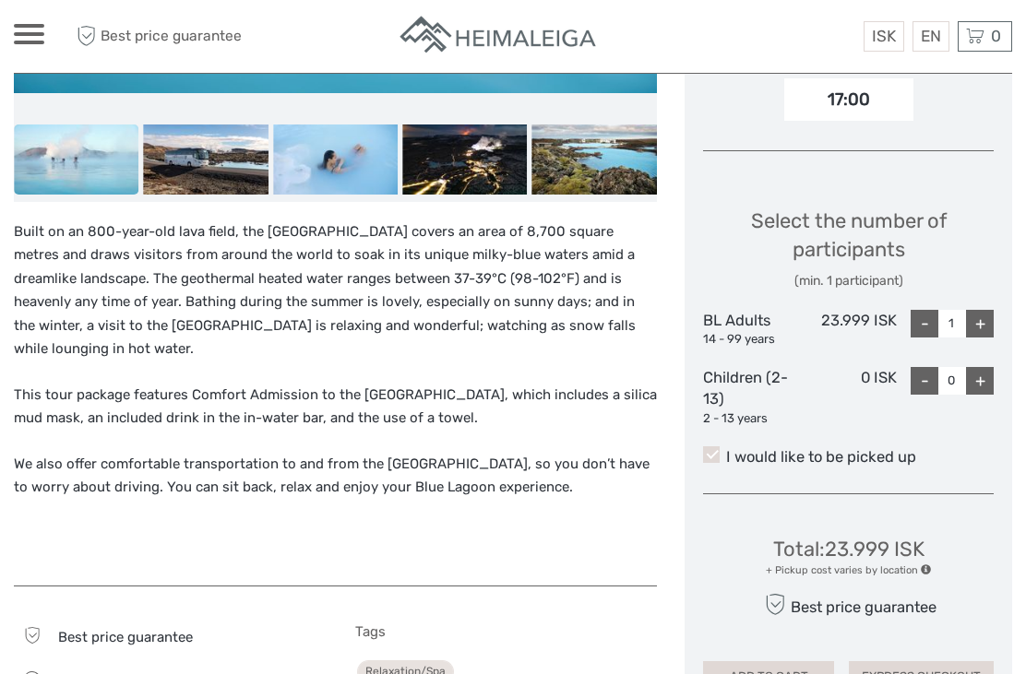
click at [991, 310] on div "+" at bounding box center [980, 324] width 28 height 28
type input "2"
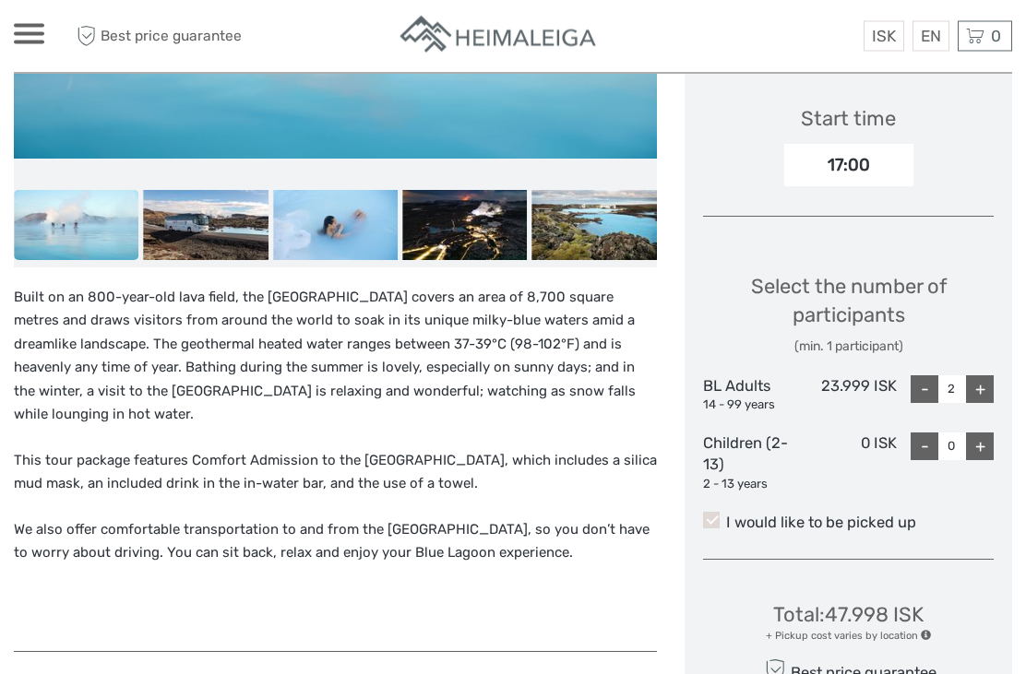
click at [721, 513] on label "I would like to be picked up" at bounding box center [848, 524] width 291 height 22
click at [726, 517] on input "I would like to be picked up" at bounding box center [726, 517] width 0 height 0
click at [714, 512] on span at bounding box center [711, 520] width 17 height 17
click at [726, 516] on input "I would like to be picked up" at bounding box center [726, 516] width 0 height 0
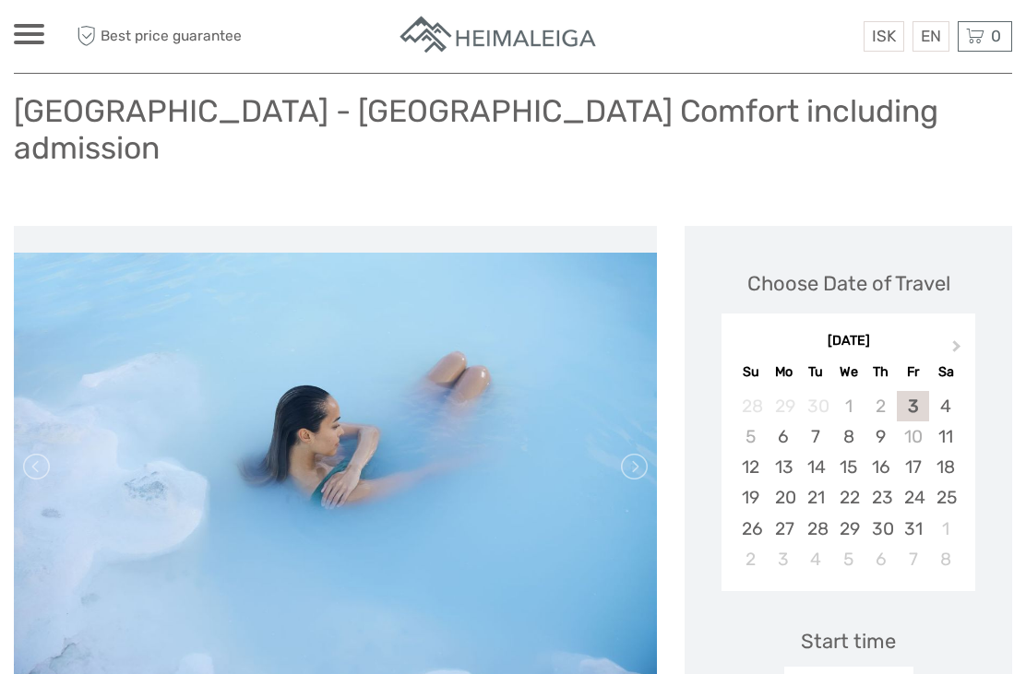
scroll to position [137, 0]
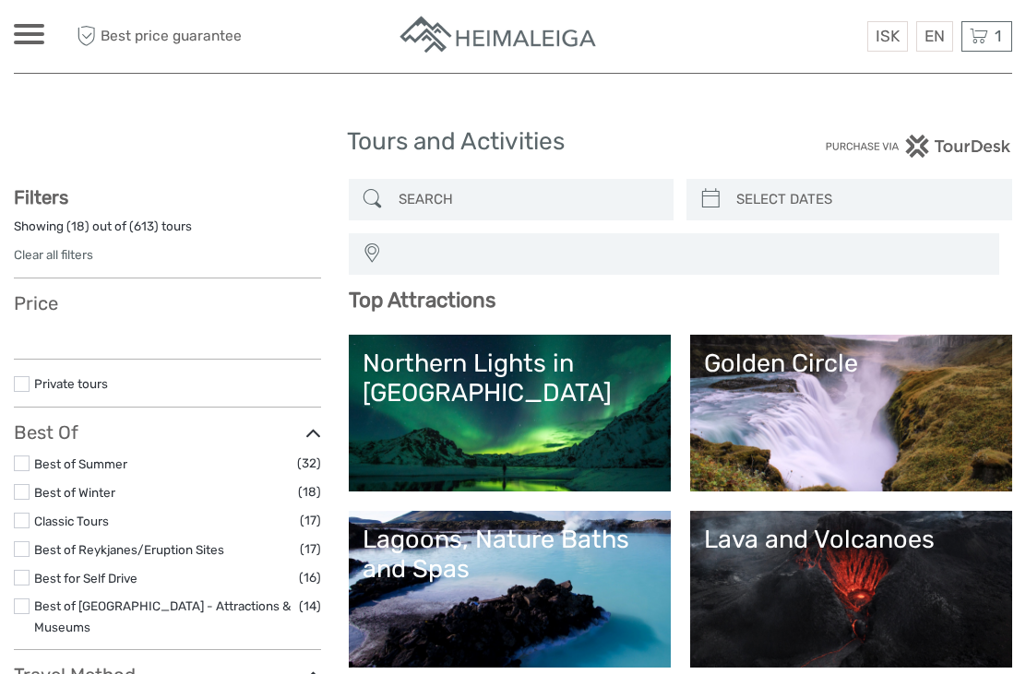
select select
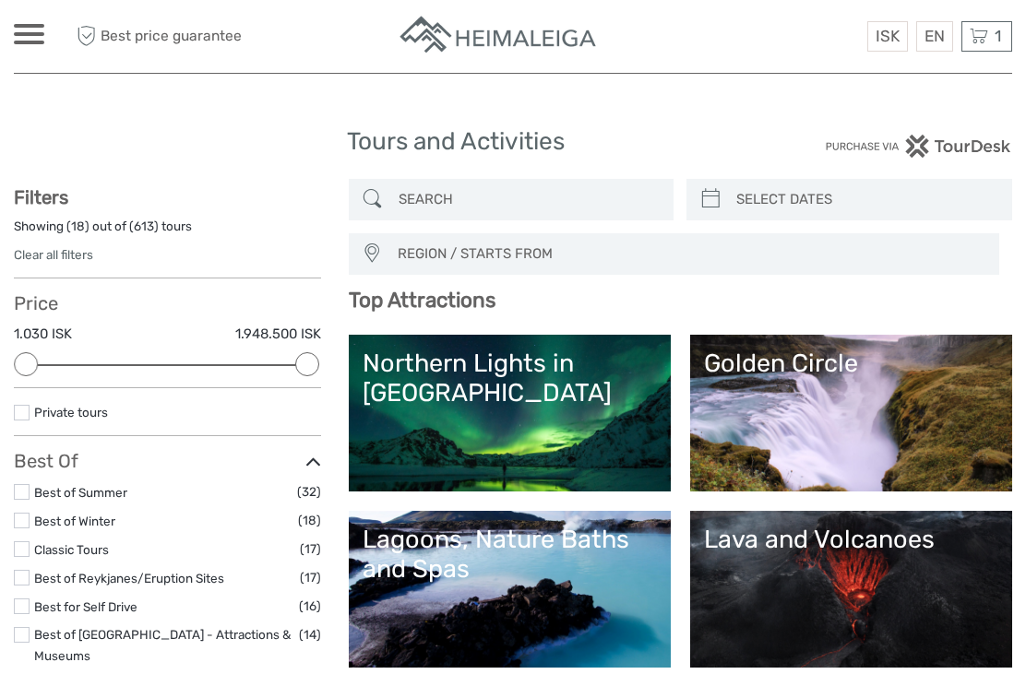
click at [992, 42] on span "1" at bounding box center [998, 36] width 12 height 18
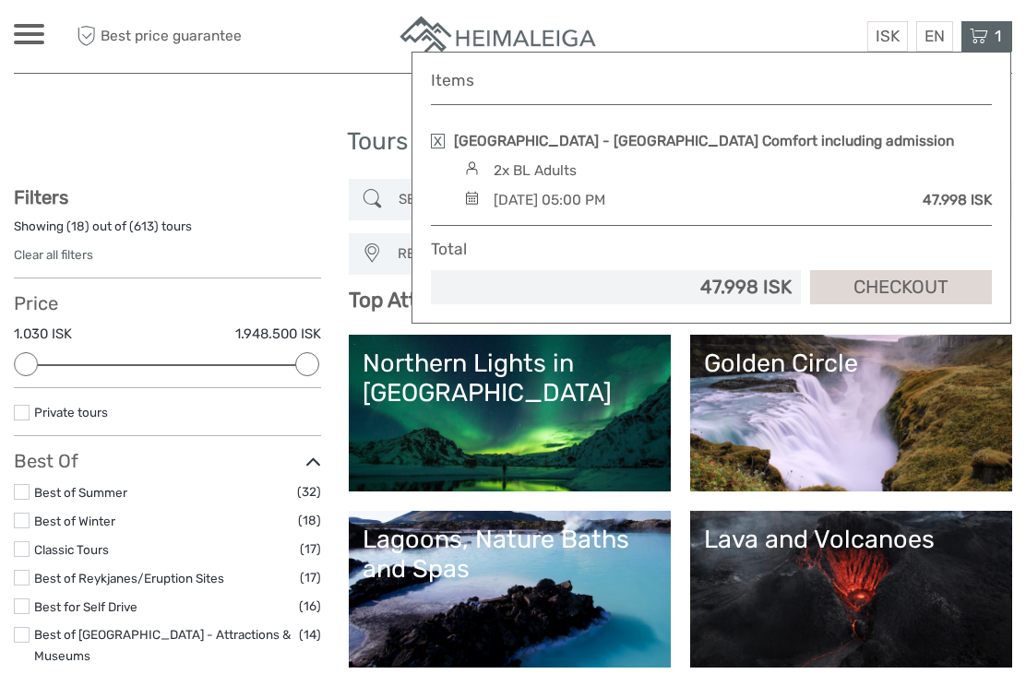
click at [939, 289] on link "Checkout" at bounding box center [901, 287] width 182 height 34
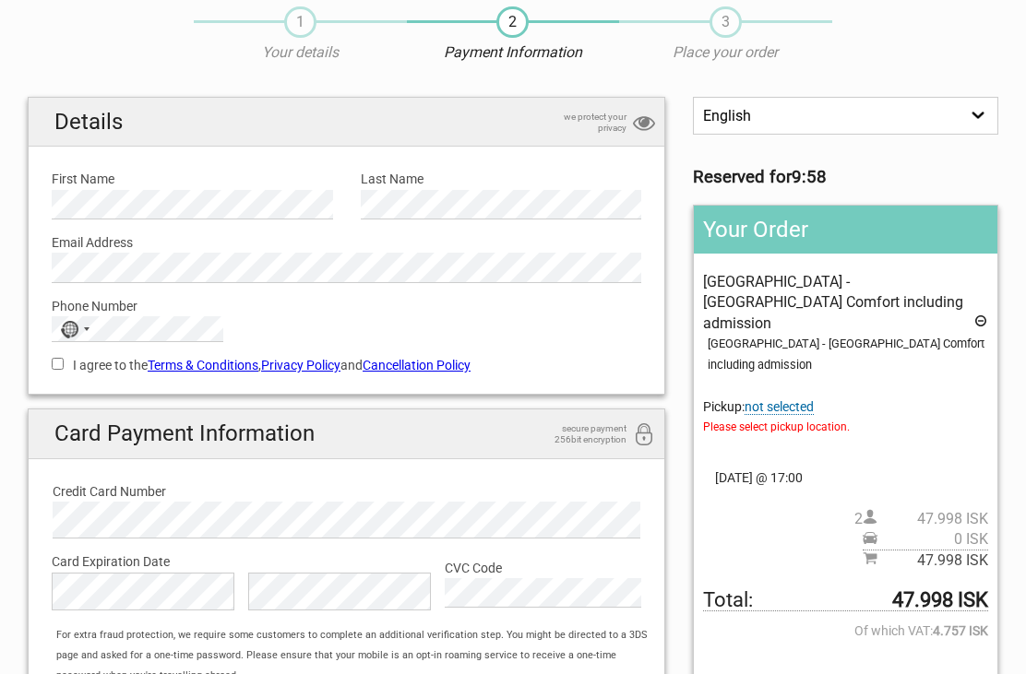
scroll to position [67, 0]
click at [790, 399] on span "not selected" at bounding box center [779, 407] width 69 height 16
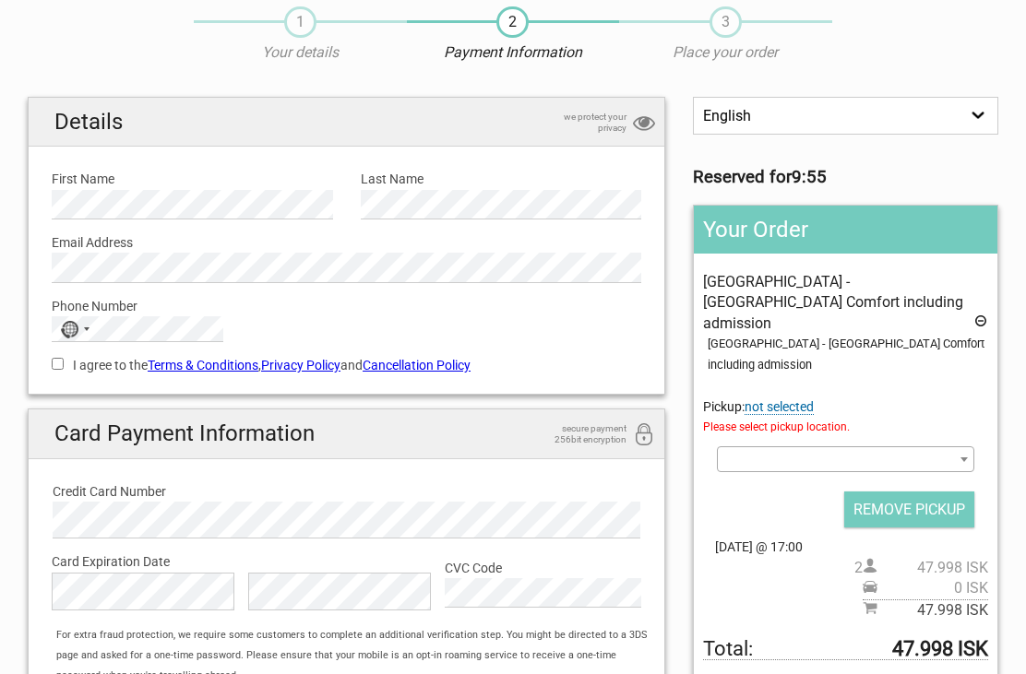
click at [949, 447] on span at bounding box center [845, 460] width 257 height 26
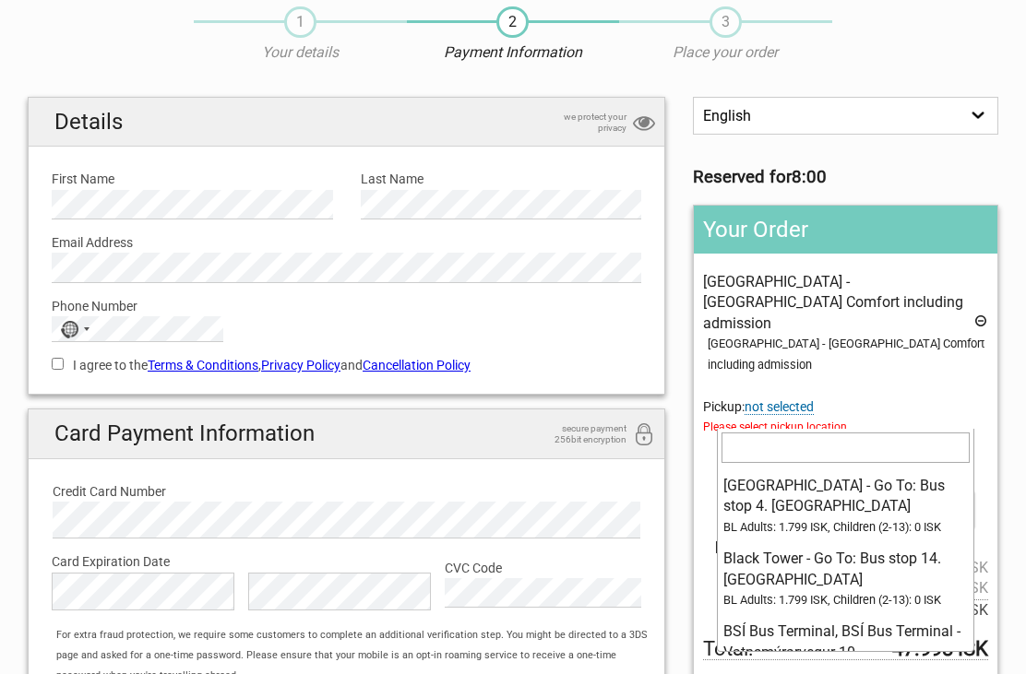
scroll to position [2508, 0]
select select "1093106"
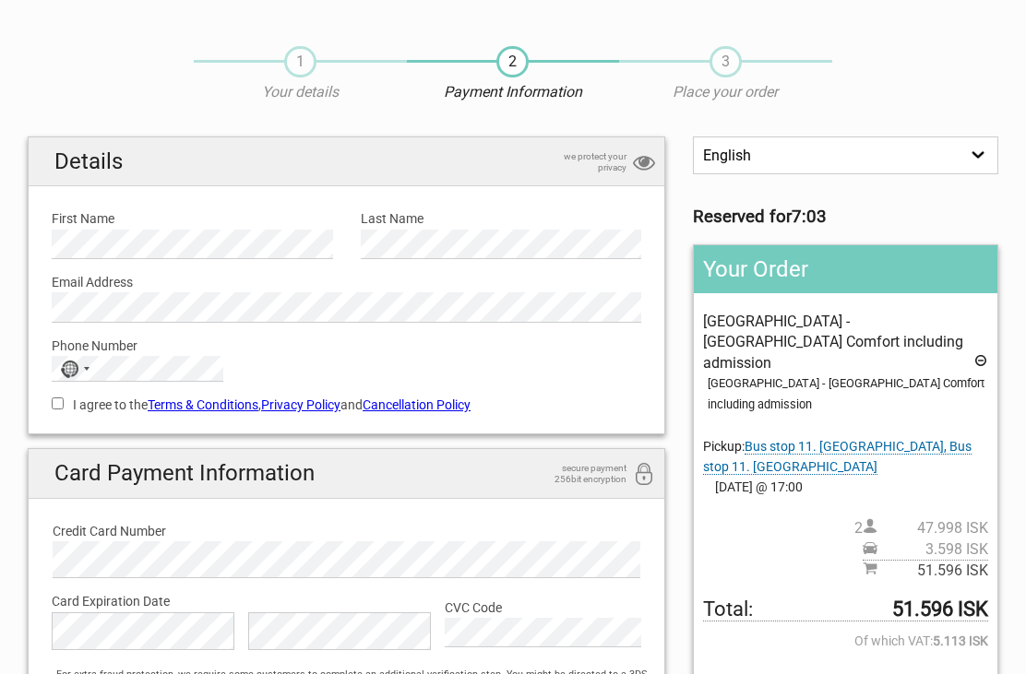
scroll to position [0, 0]
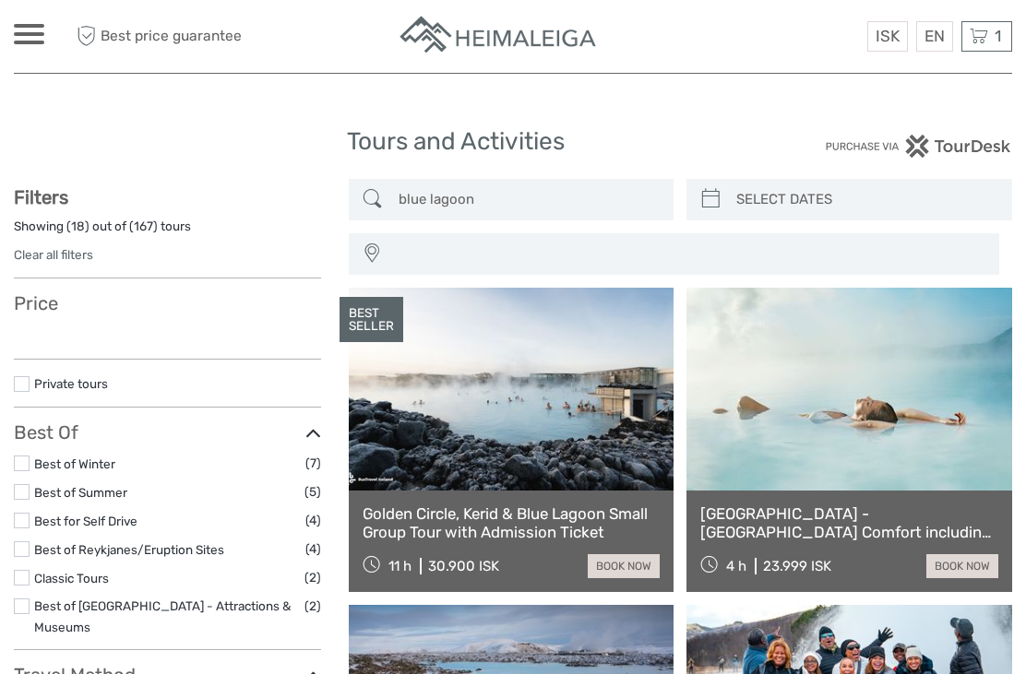
select select
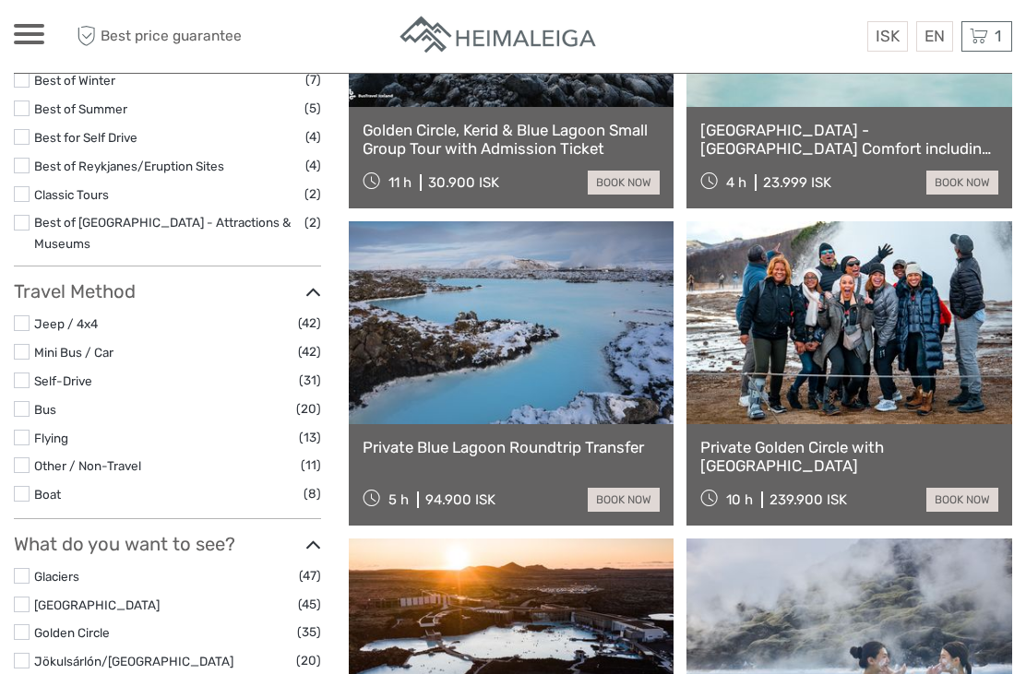
select select
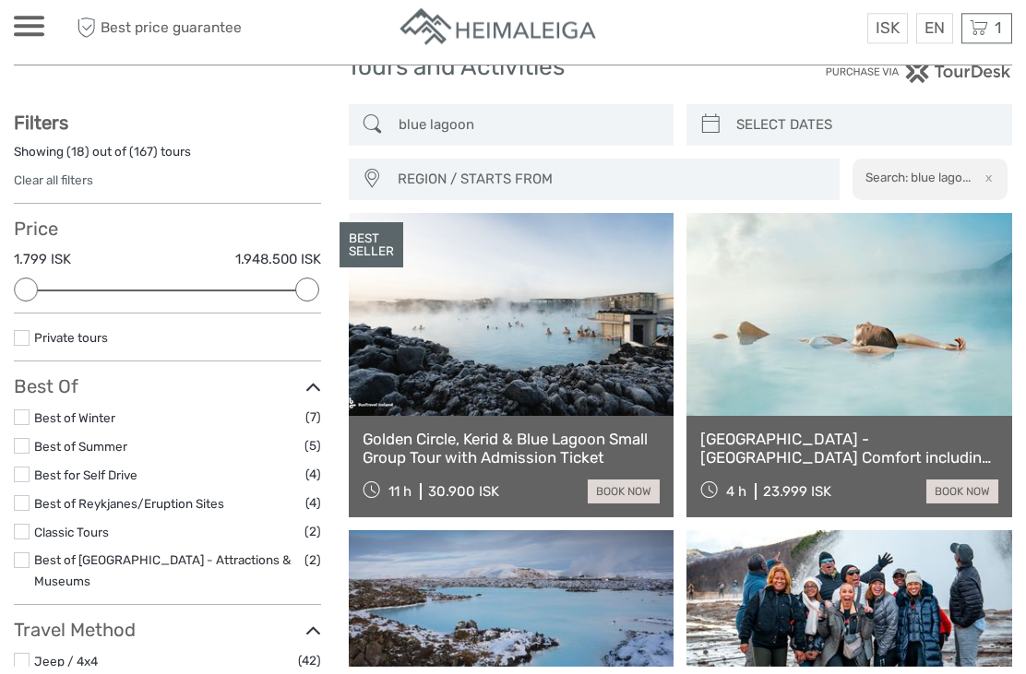
scroll to position [0, 0]
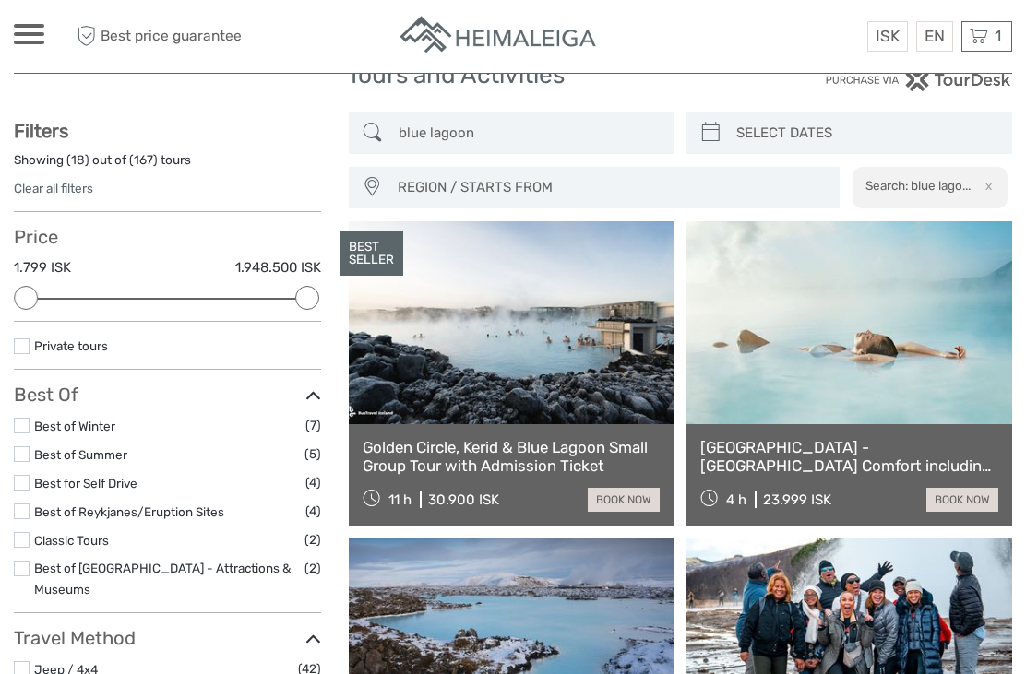
click at [405, 369] on link at bounding box center [512, 322] width 326 height 203
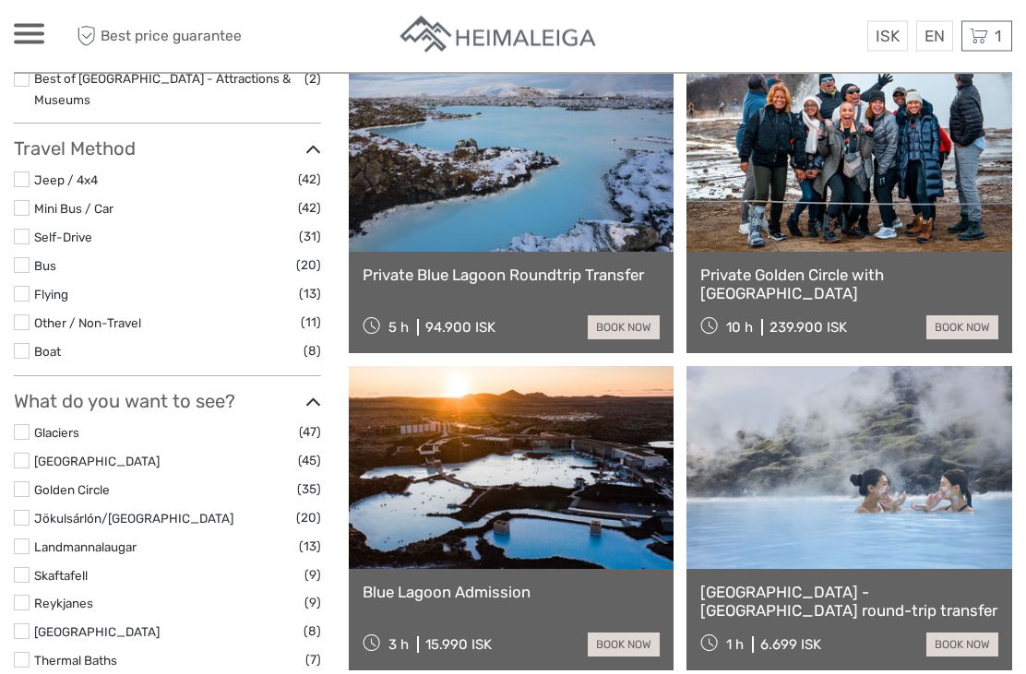
scroll to position [556, 0]
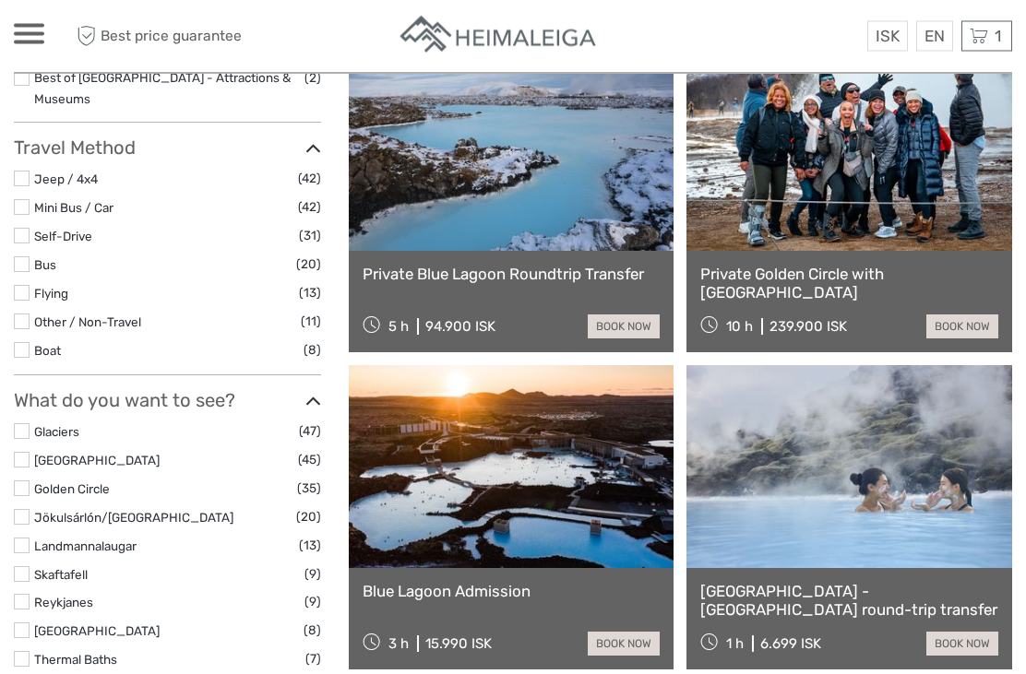
click at [757, 601] on link "Reykjavík - Blue Lagoon round-trip transfer" at bounding box center [849, 602] width 298 height 38
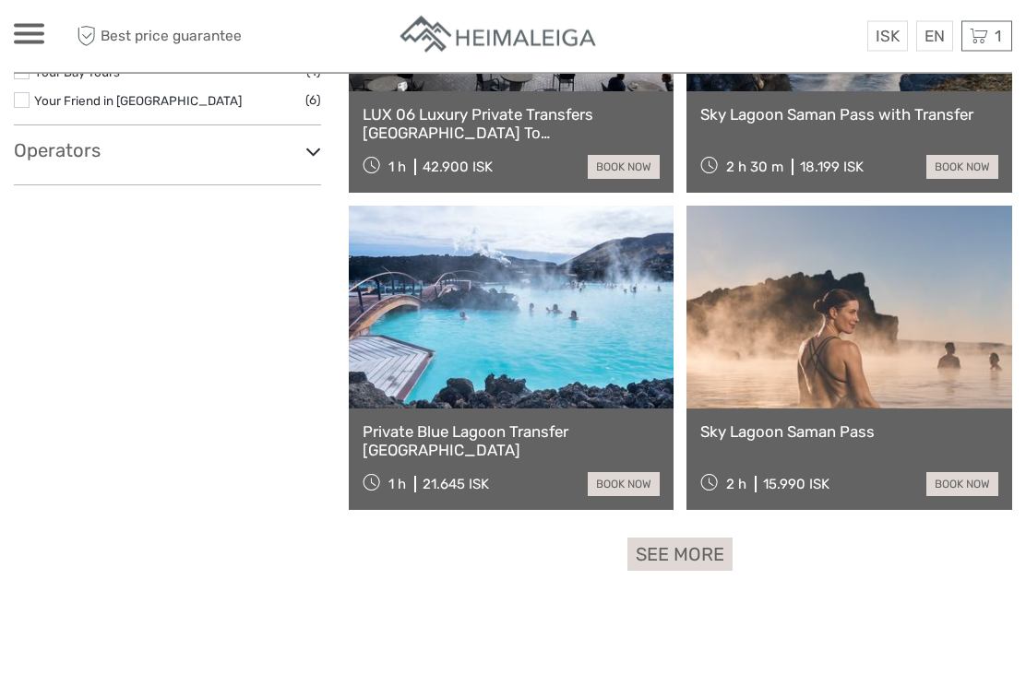
scroll to position [2621, 0]
click at [667, 552] on link "See more" at bounding box center [679, 555] width 105 height 34
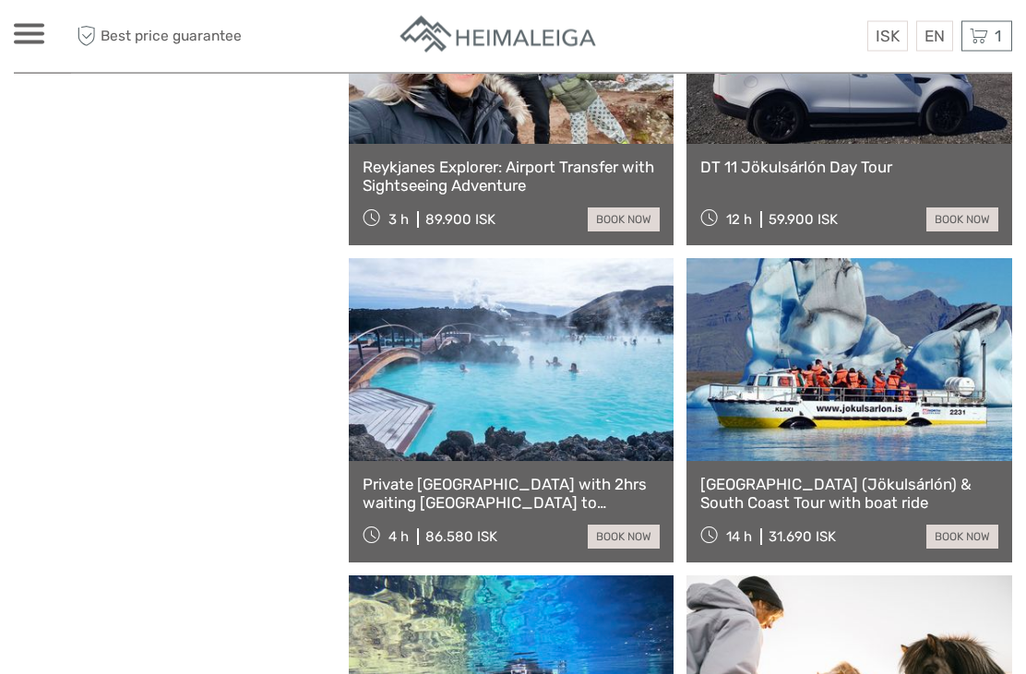
scroll to position [4790, 0]
click at [424, 385] on link at bounding box center [512, 359] width 326 height 203
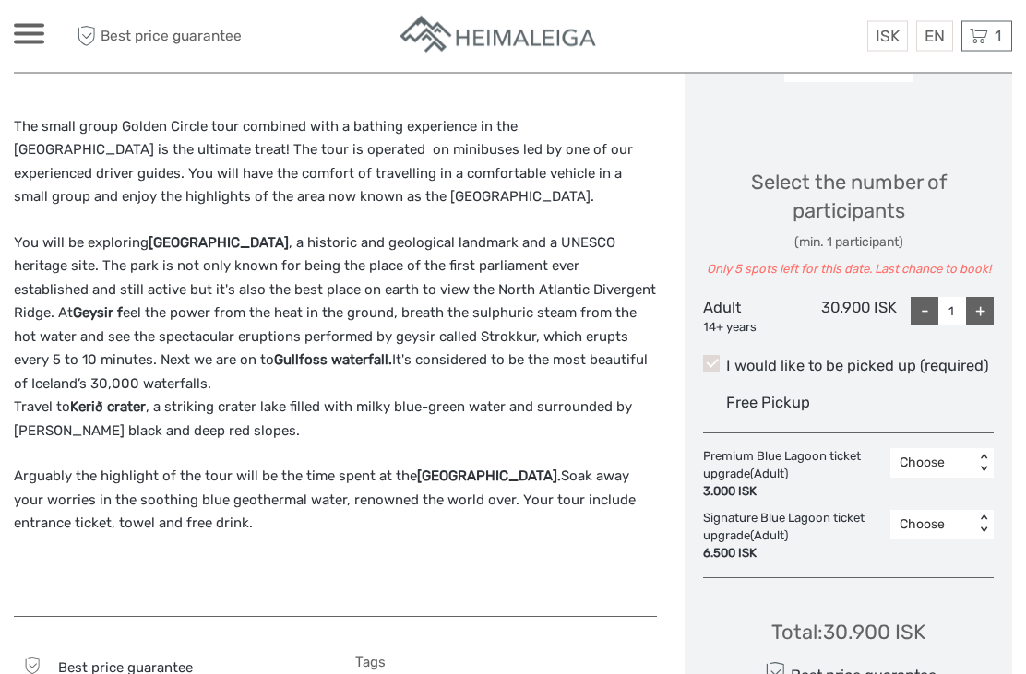
scroll to position [748, 0]
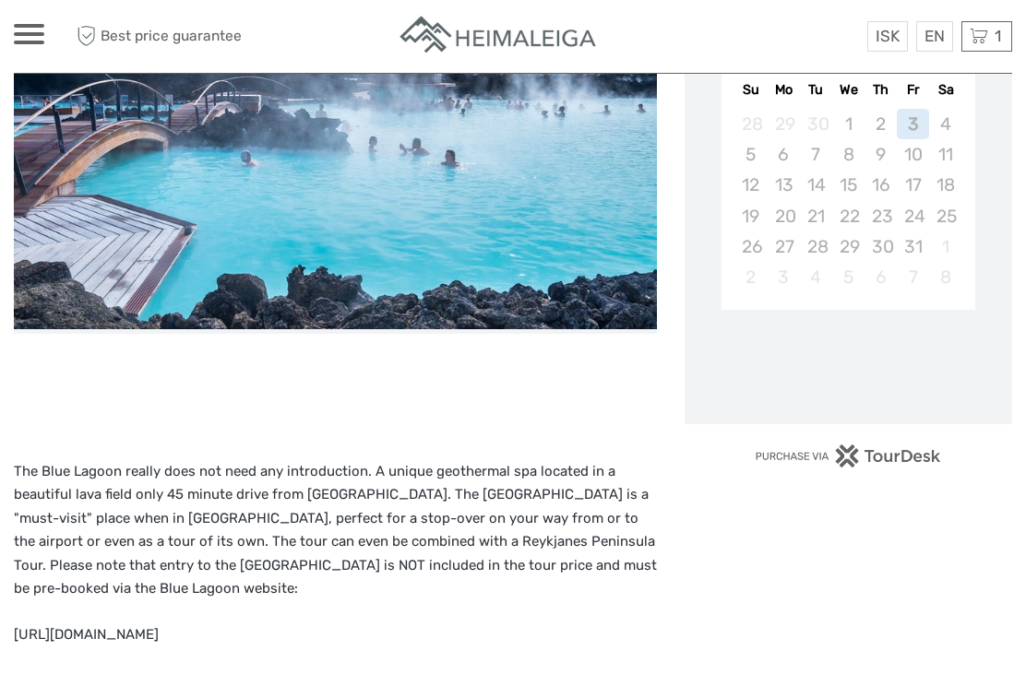
scroll to position [482, 0]
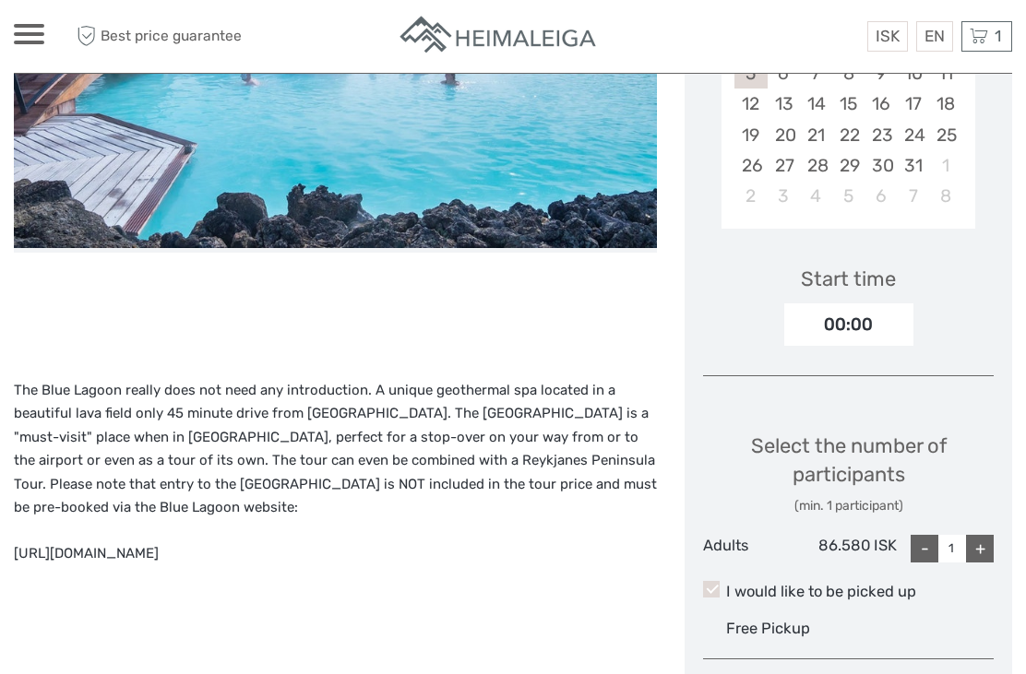
click at [127, 543] on p "[URL][DOMAIN_NAME]" at bounding box center [335, 555] width 643 height 24
click at [124, 543] on p "[URL][DOMAIN_NAME]" at bounding box center [335, 555] width 643 height 24
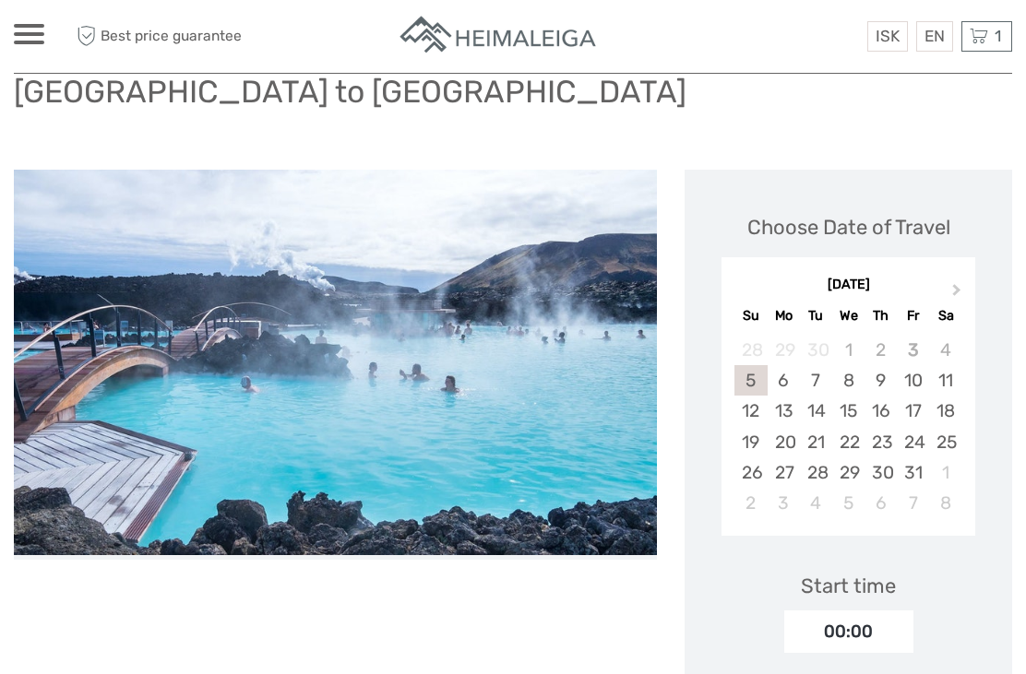
scroll to position [0, 0]
